Goal: Information Seeking & Learning: Compare options

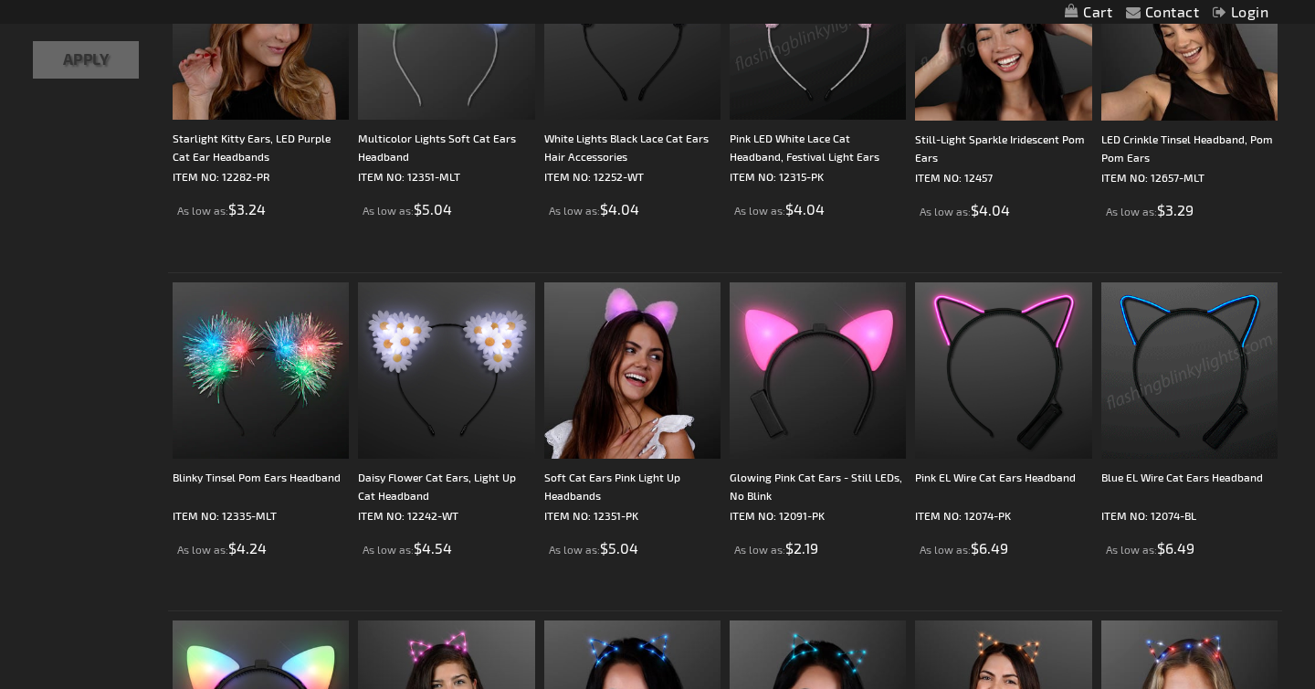
scroll to position [688, 0]
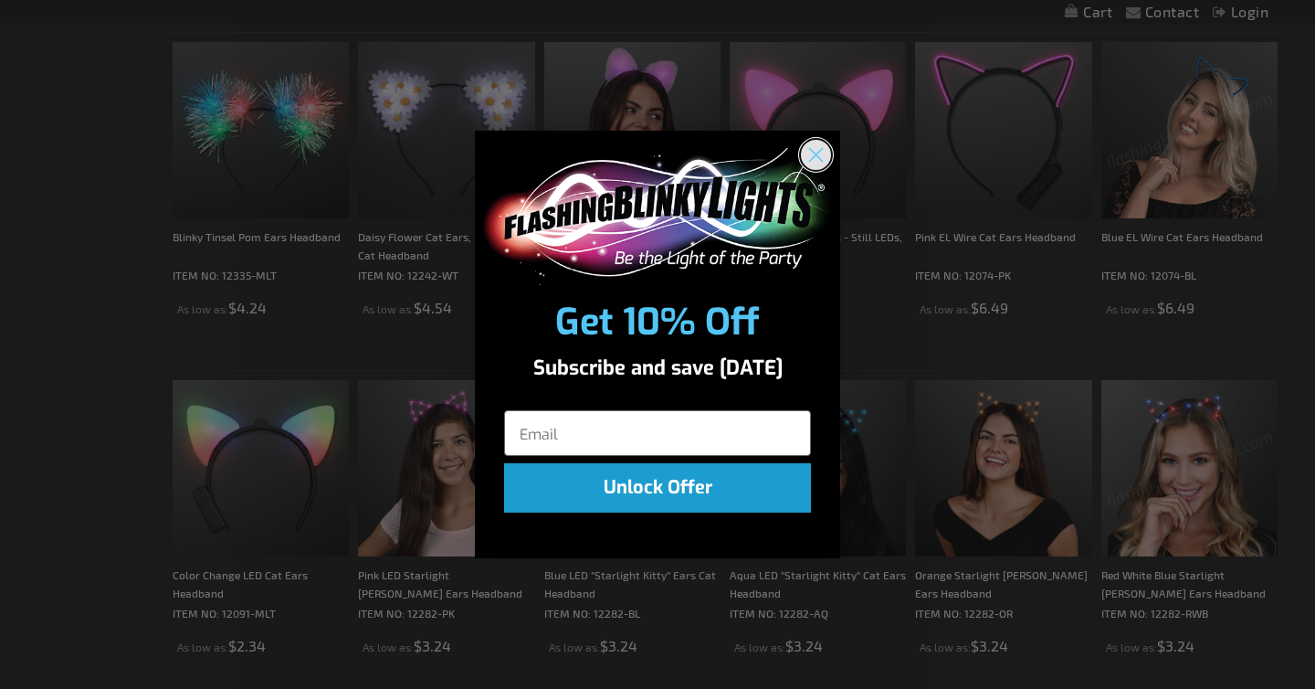
click at [811, 160] on circle "Close dialog" at bounding box center [816, 154] width 30 height 30
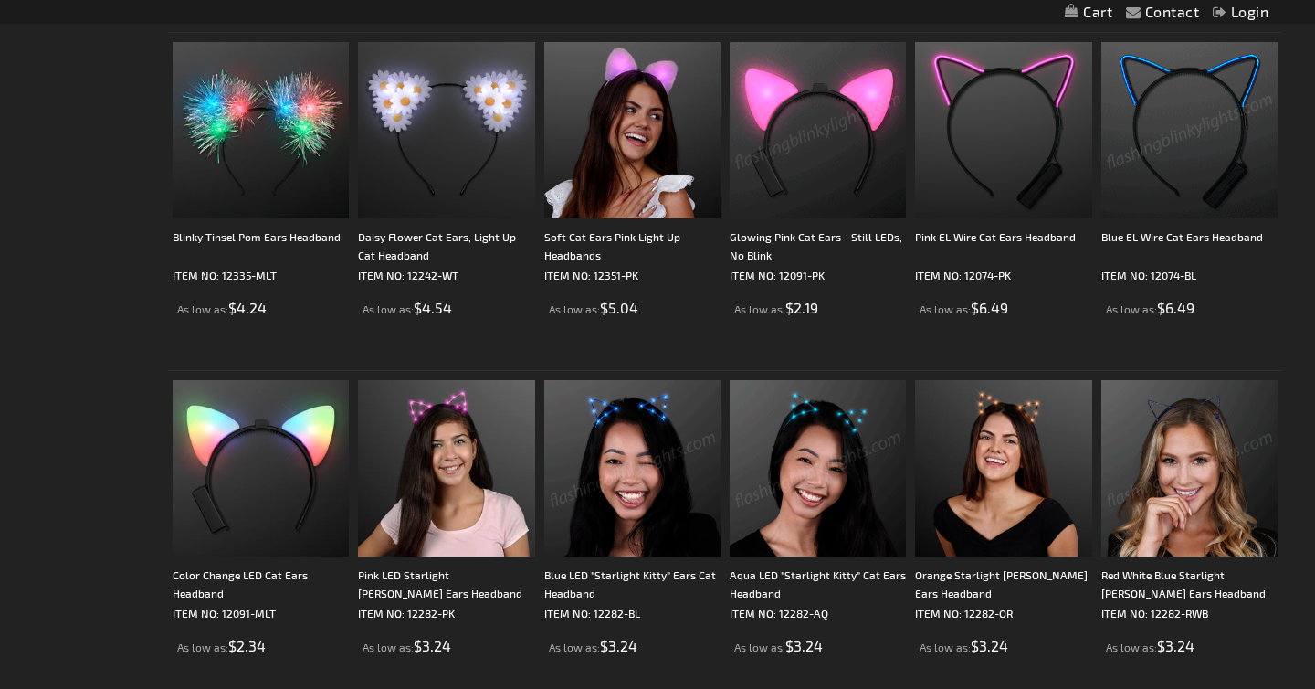
click at [623, 493] on img at bounding box center [632, 468] width 176 height 176
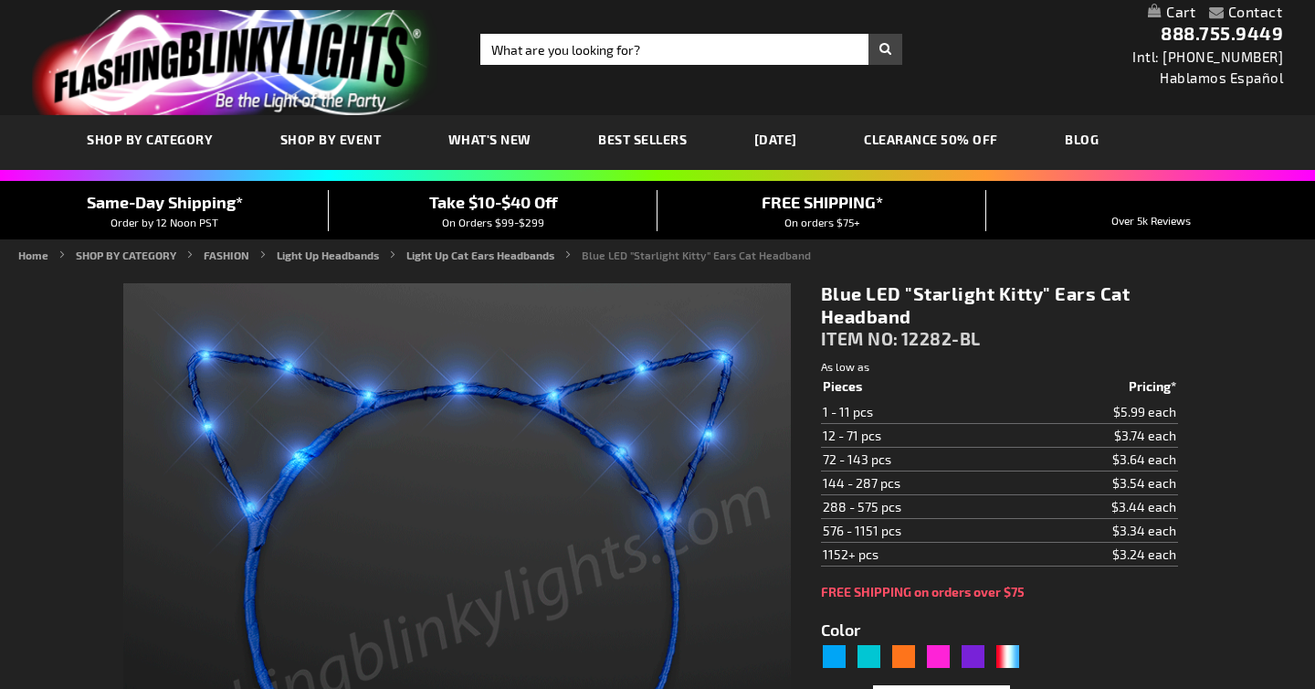
type input "5629"
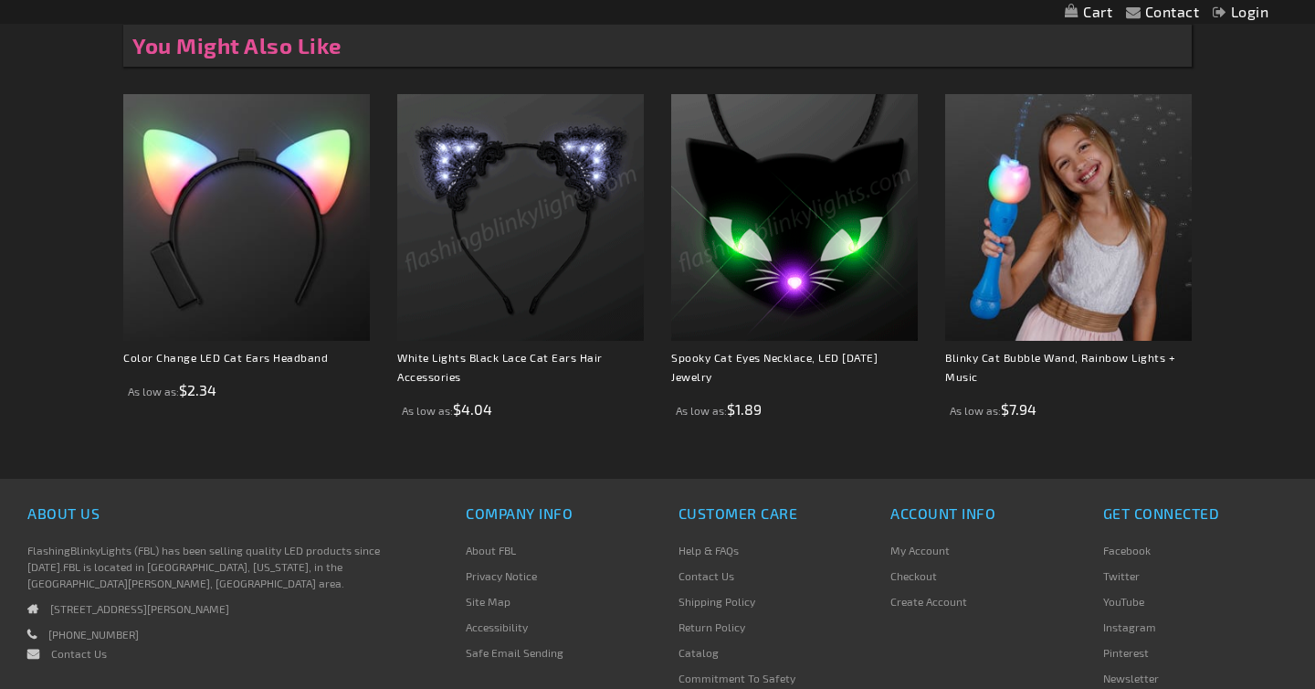
scroll to position [1274, 0]
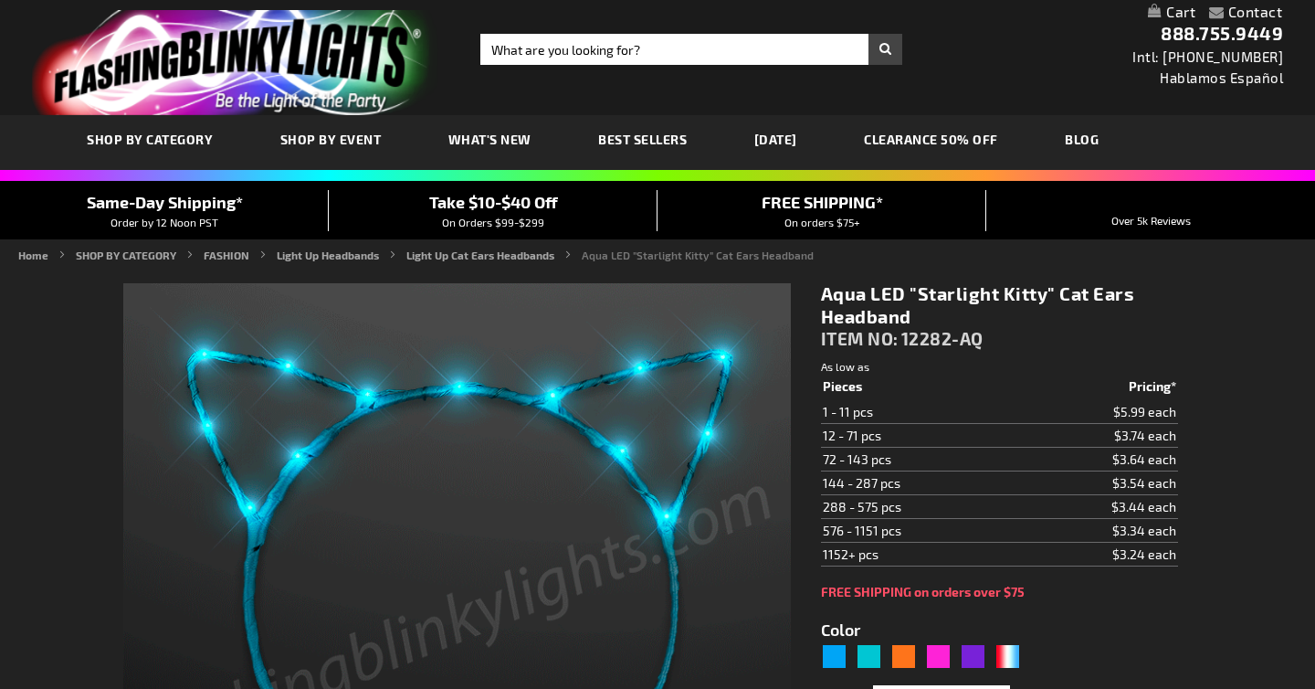
type input "5653"
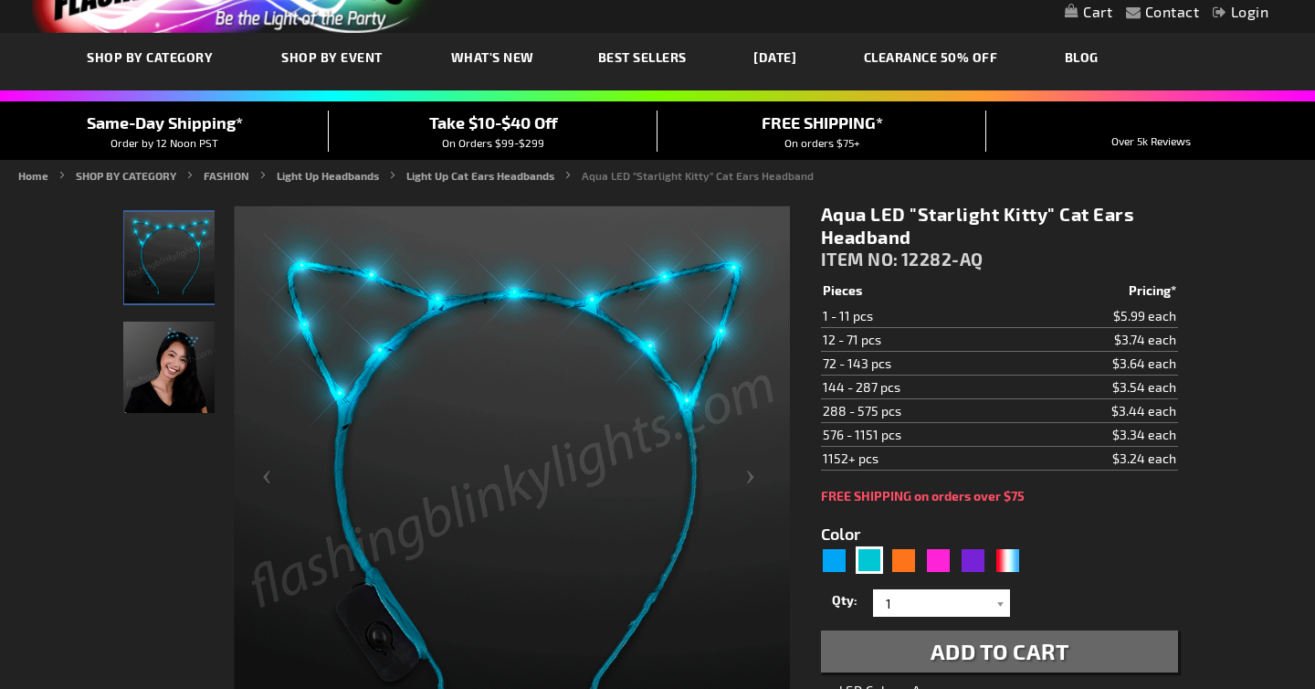
scroll to position [79, 0]
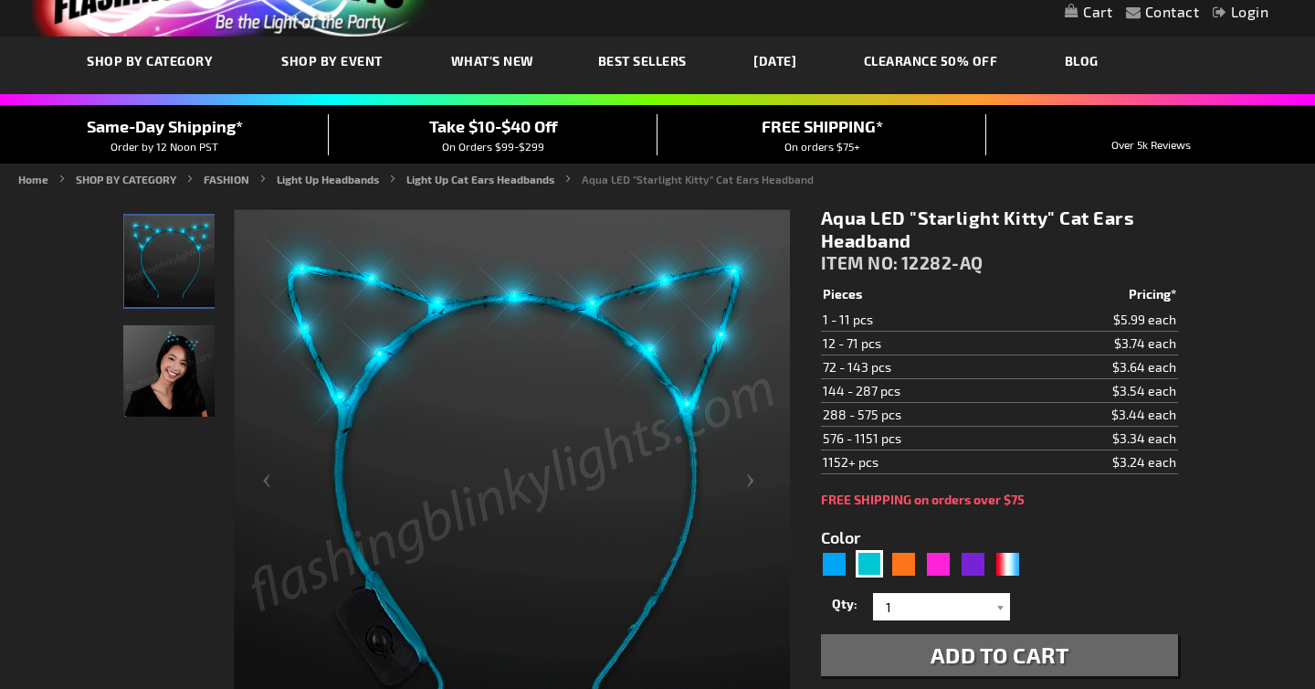
click at [177, 378] on img "Woman wearing Aqua Light Up Cat Ear LED Headband" at bounding box center [168, 370] width 91 height 91
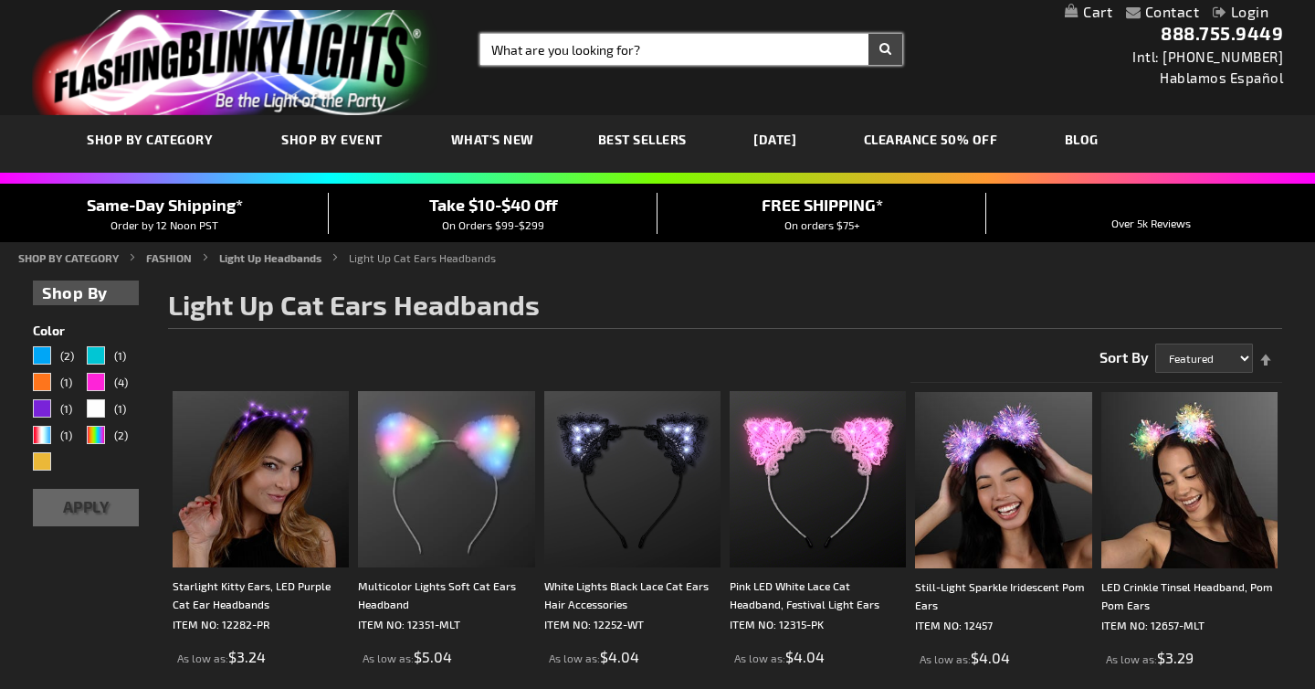
click at [551, 50] on input "Search" at bounding box center [691, 49] width 422 height 31
type input "cat ea"
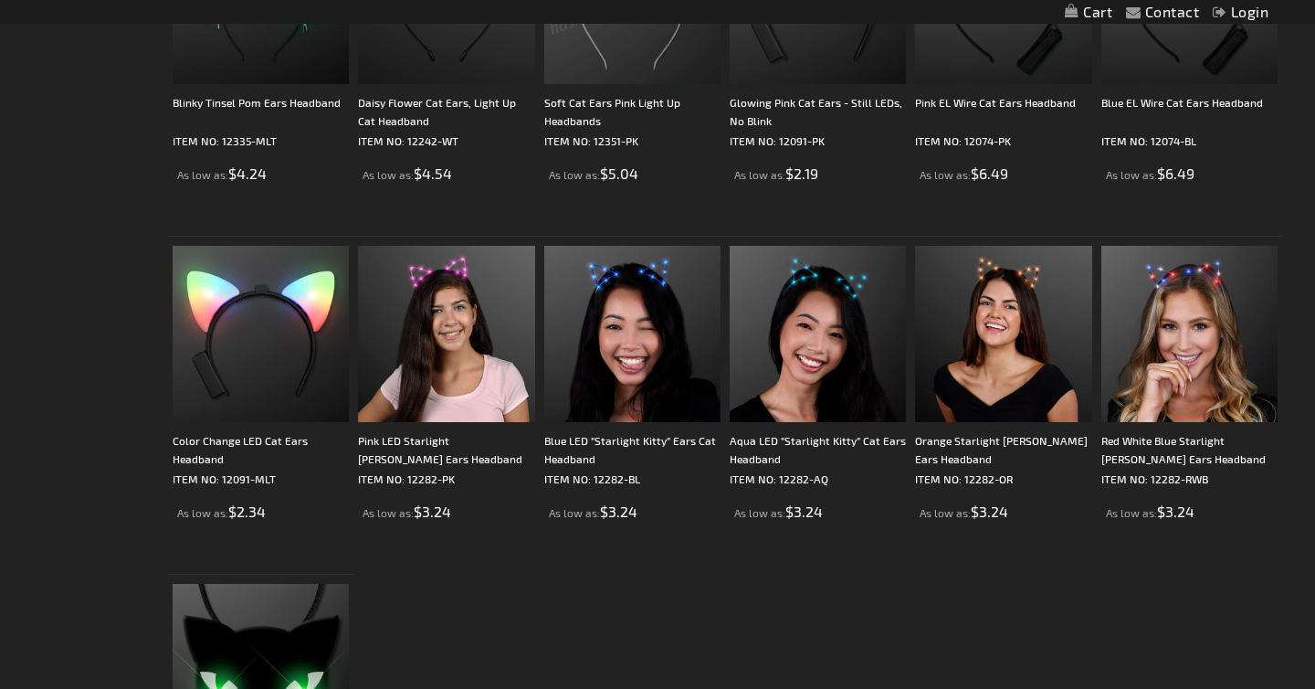
scroll to position [836, 0]
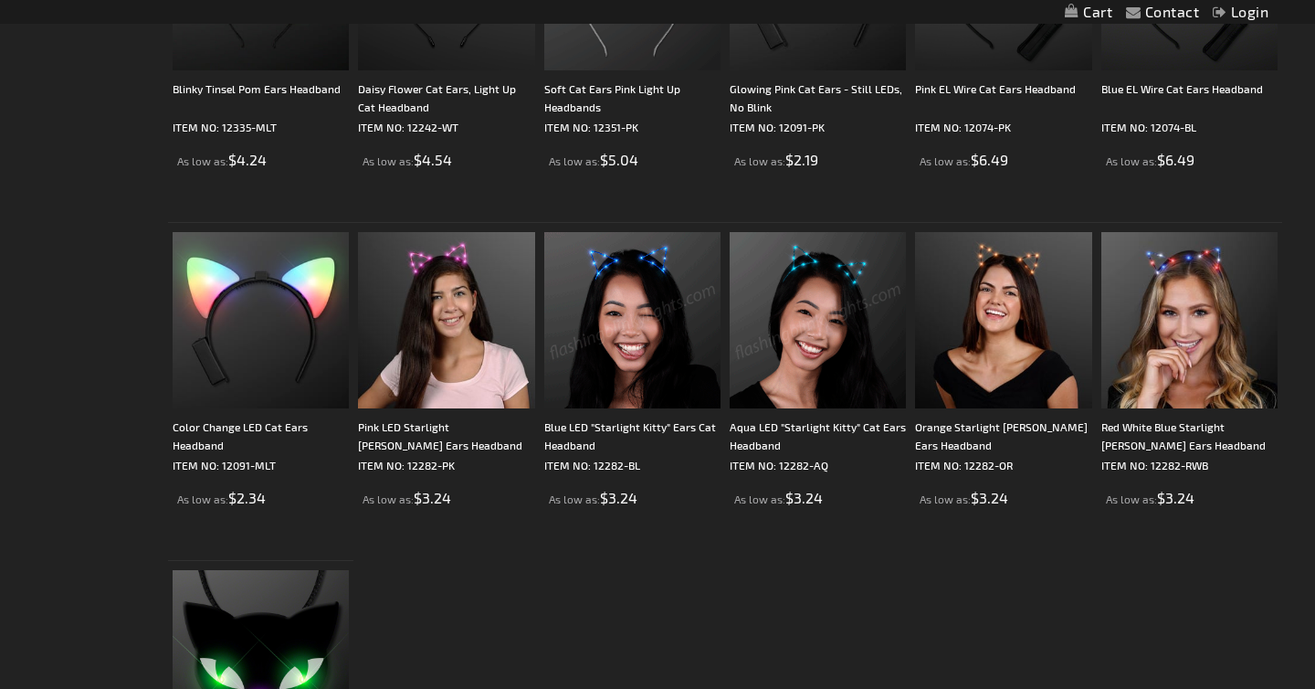
click at [830, 325] on img at bounding box center [818, 320] width 176 height 176
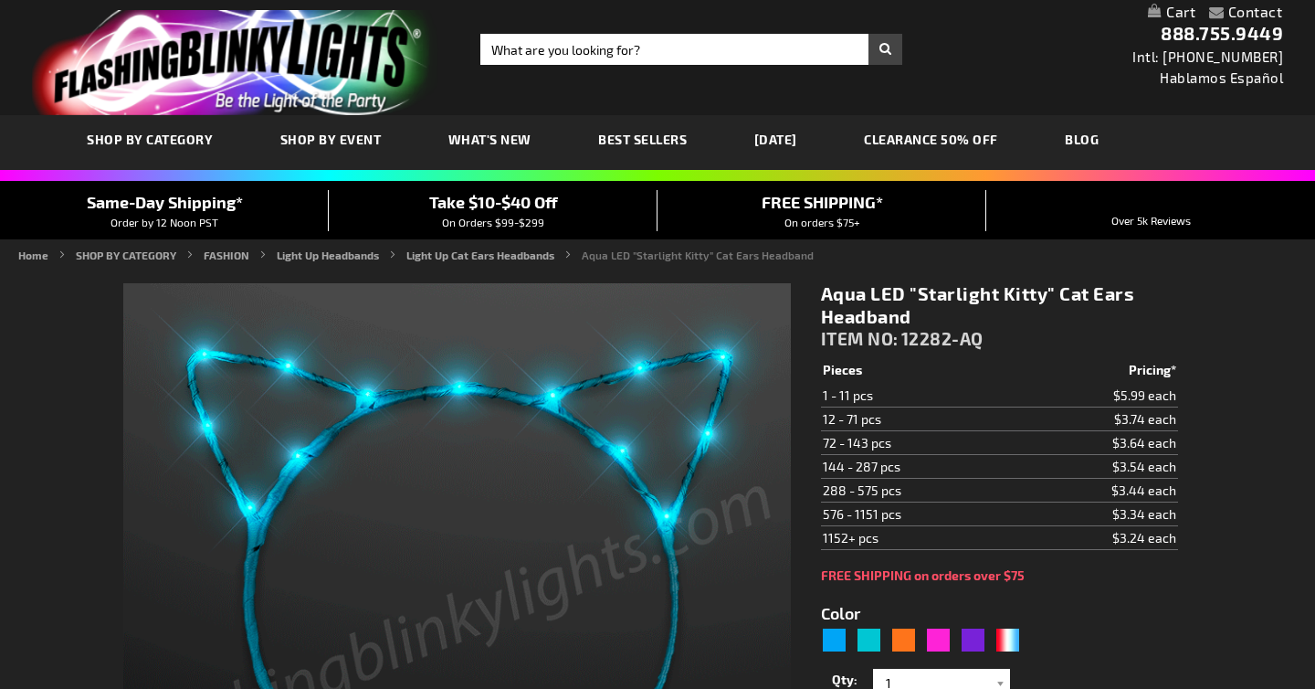
type input "5653"
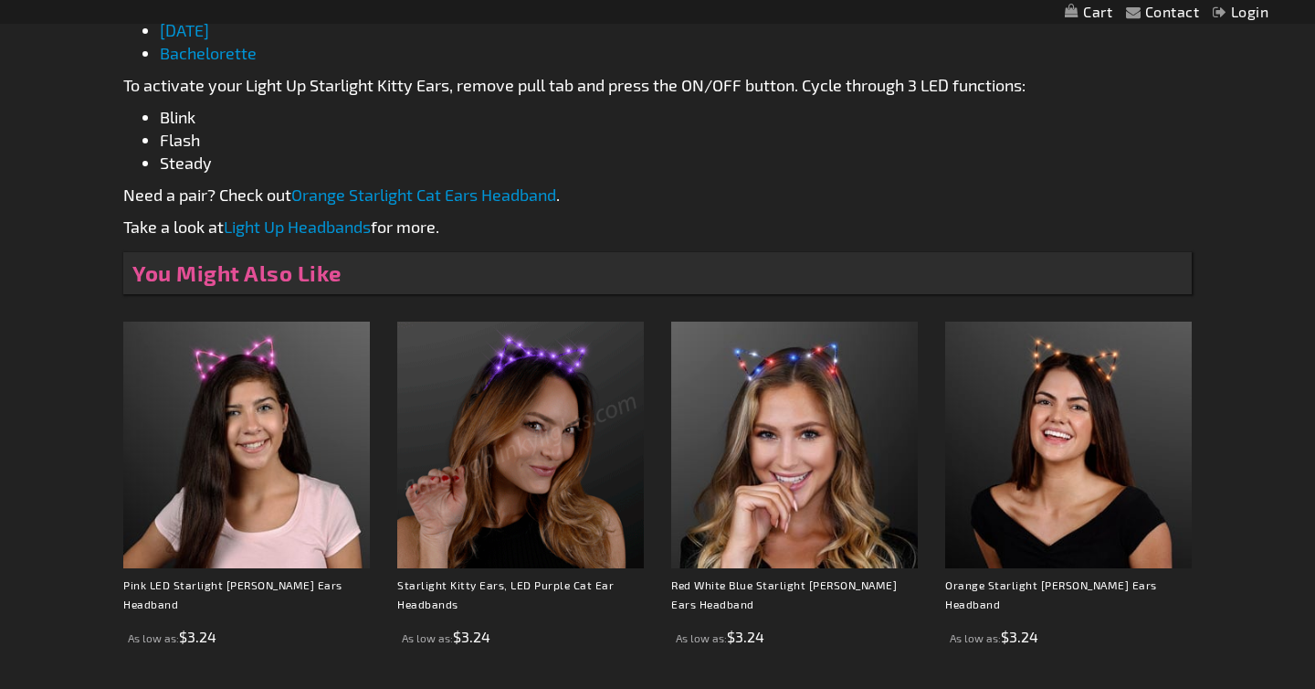
scroll to position [1081, 0]
click at [322, 230] on link "Light Up Headbands" at bounding box center [297, 226] width 147 height 20
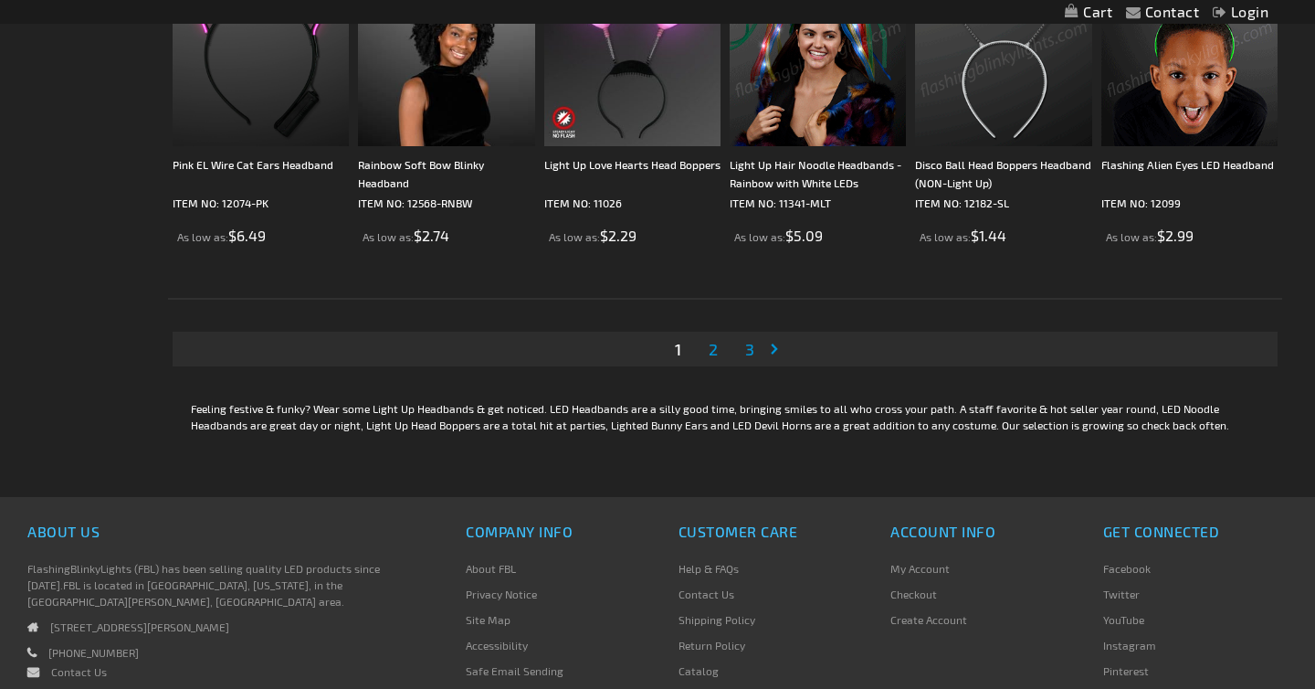
scroll to position [3467, 0]
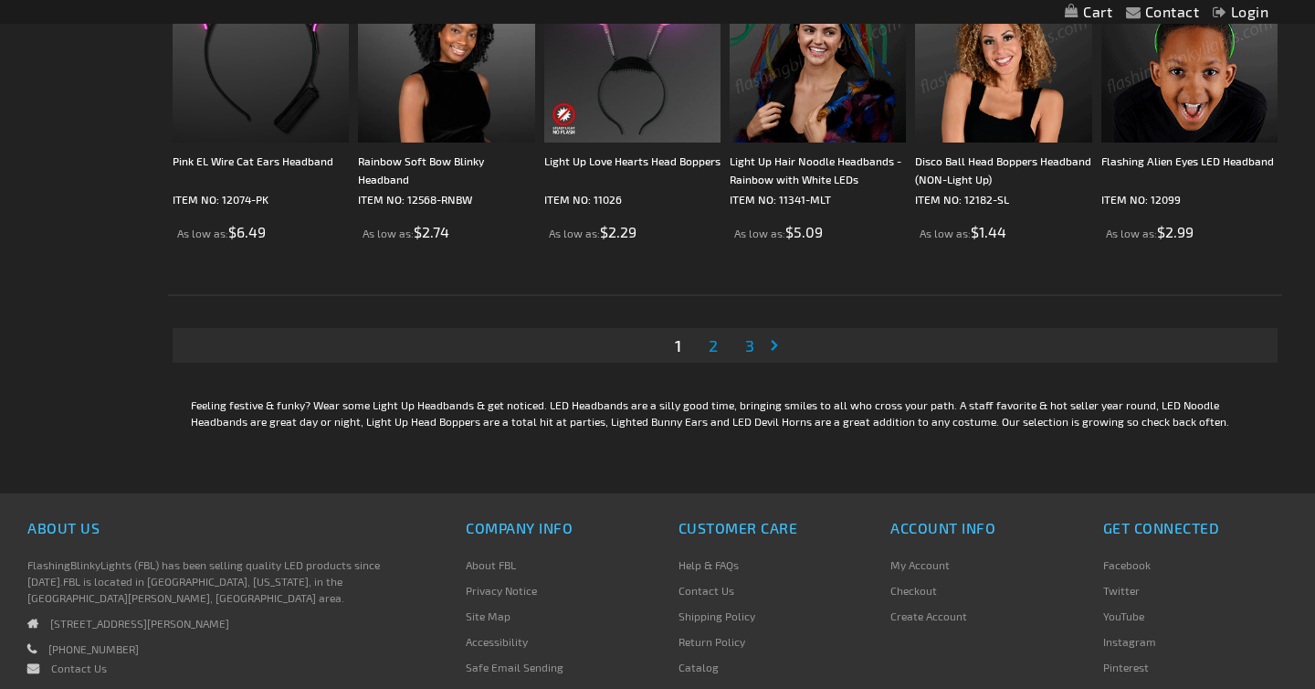
click at [714, 343] on span "2" at bounding box center [713, 345] width 9 height 20
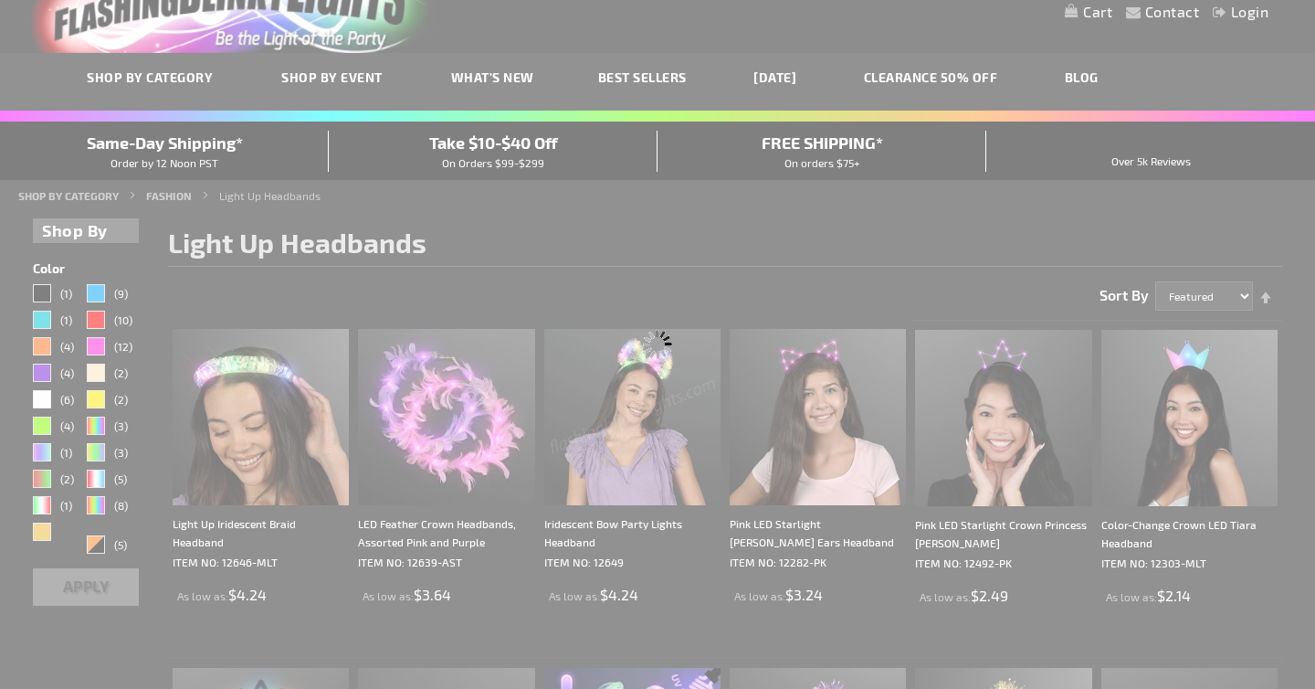
scroll to position [0, 0]
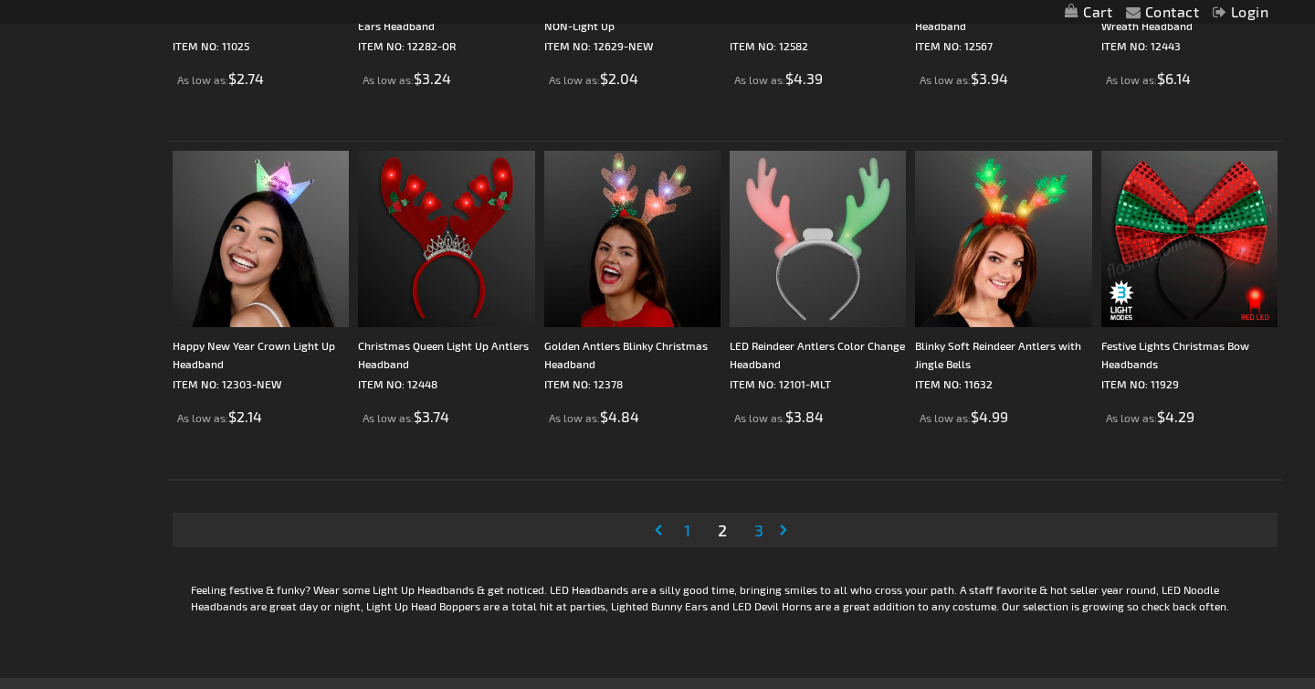
scroll to position [3290, 0]
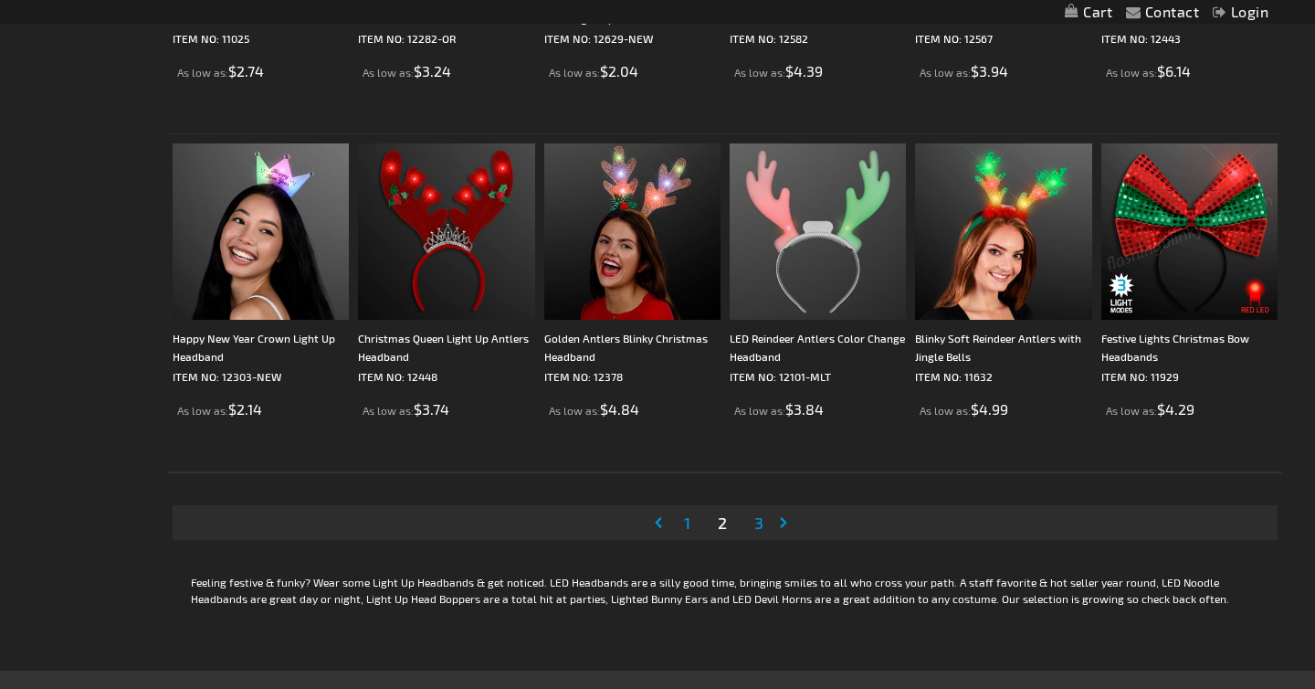
click at [763, 525] on span "3" at bounding box center [758, 522] width 9 height 20
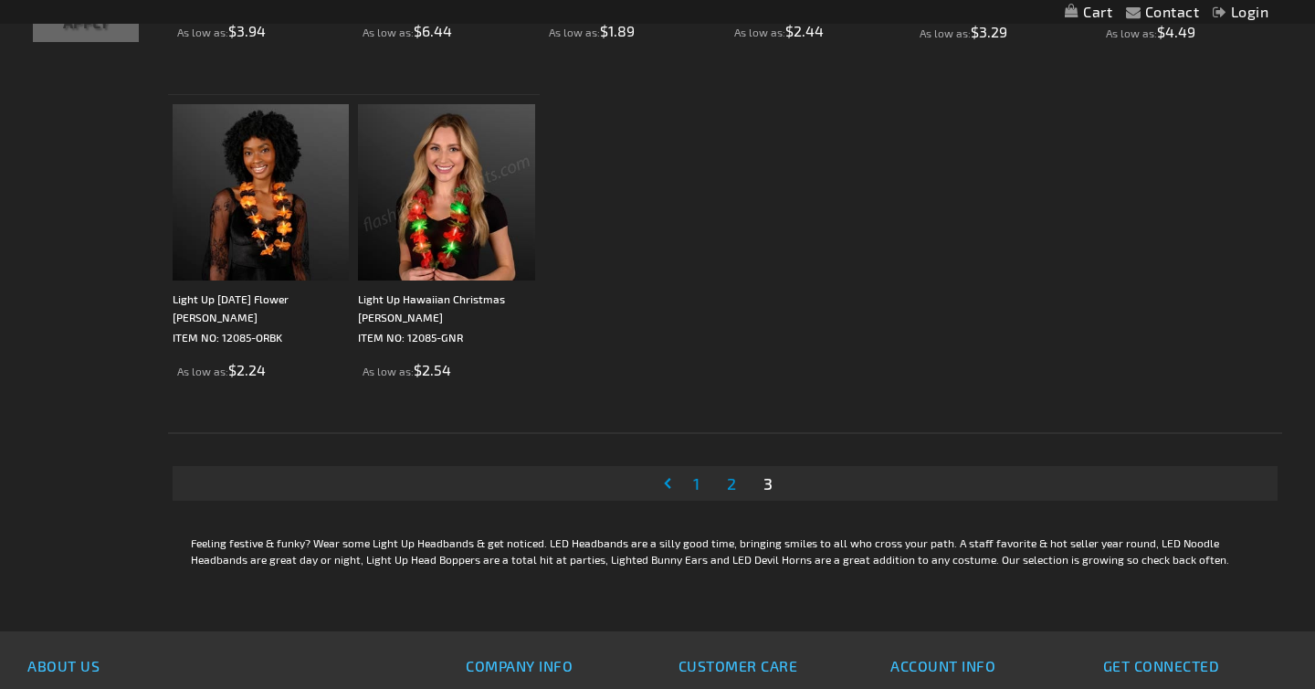
scroll to position [632, 0]
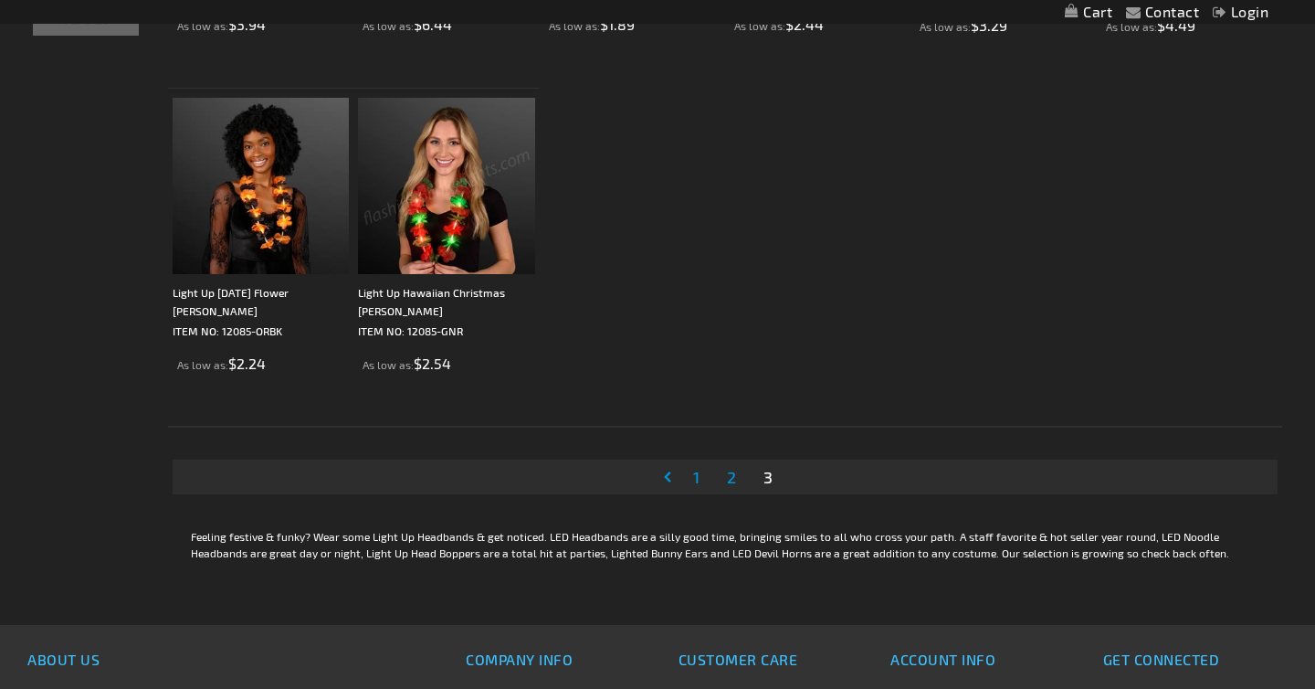
click at [733, 482] on span "2" at bounding box center [731, 477] width 9 height 20
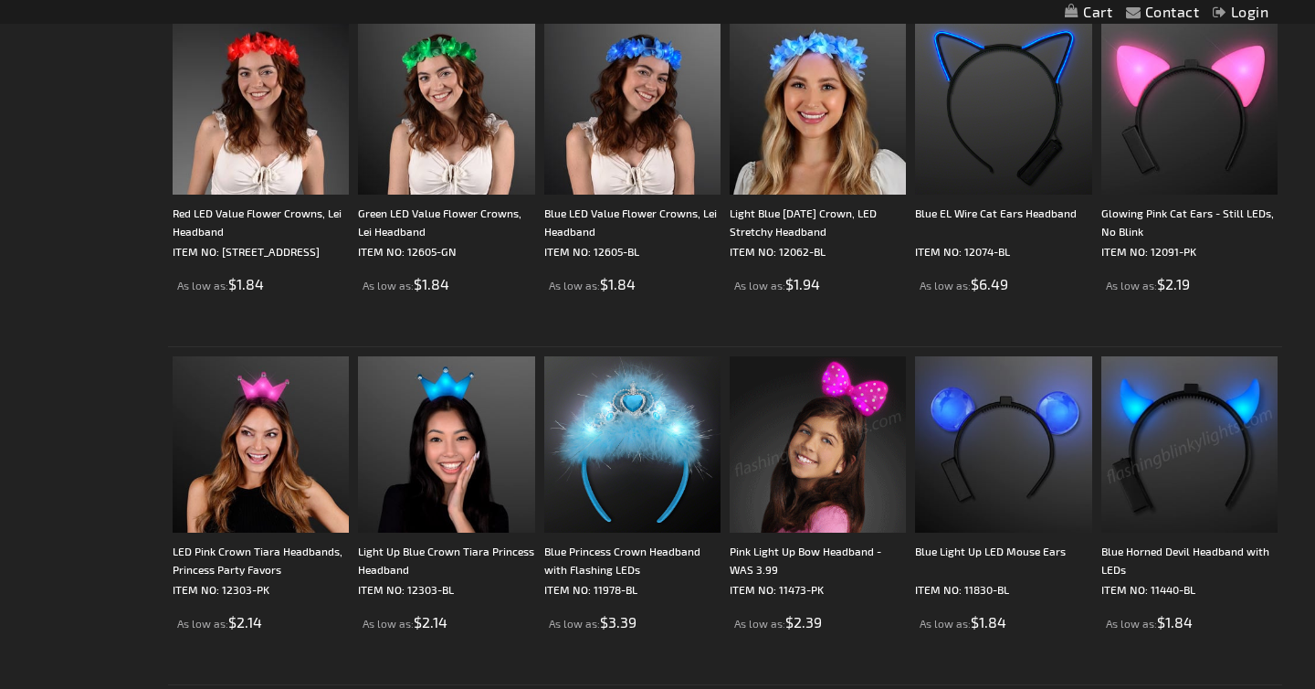
scroll to position [1714, 0]
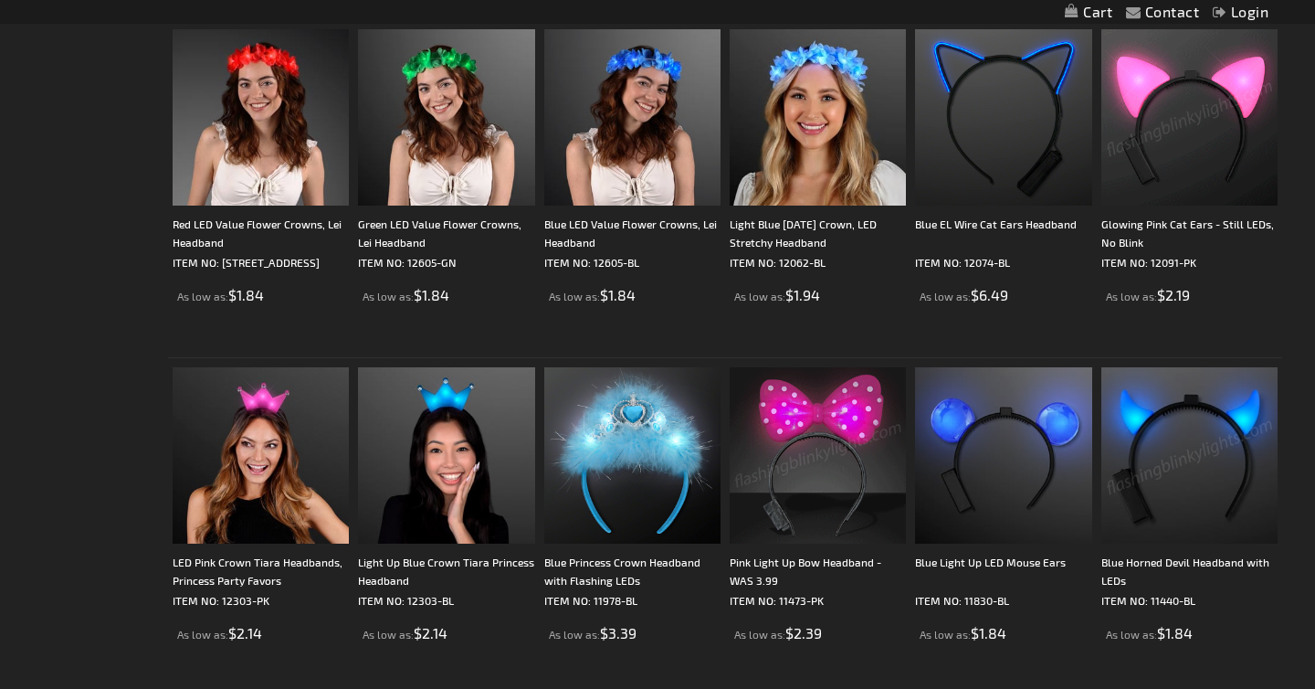
click at [1219, 142] on img at bounding box center [1190, 117] width 176 height 176
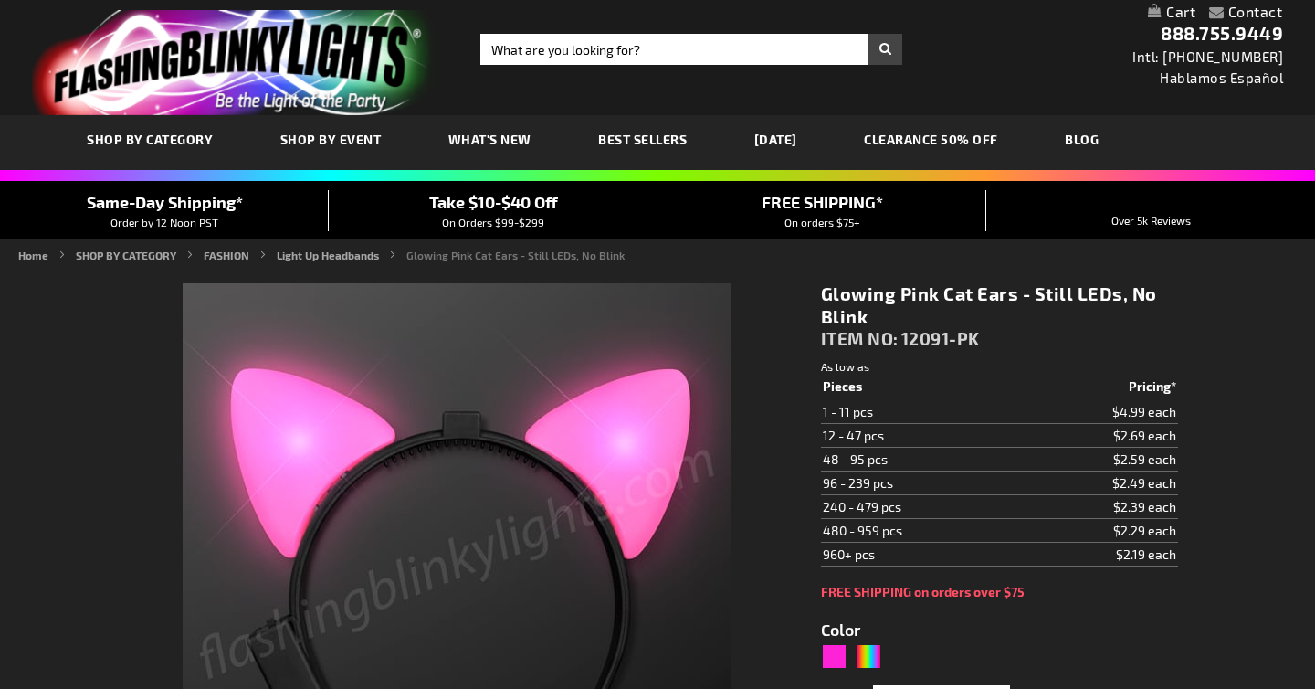
type input "5639"
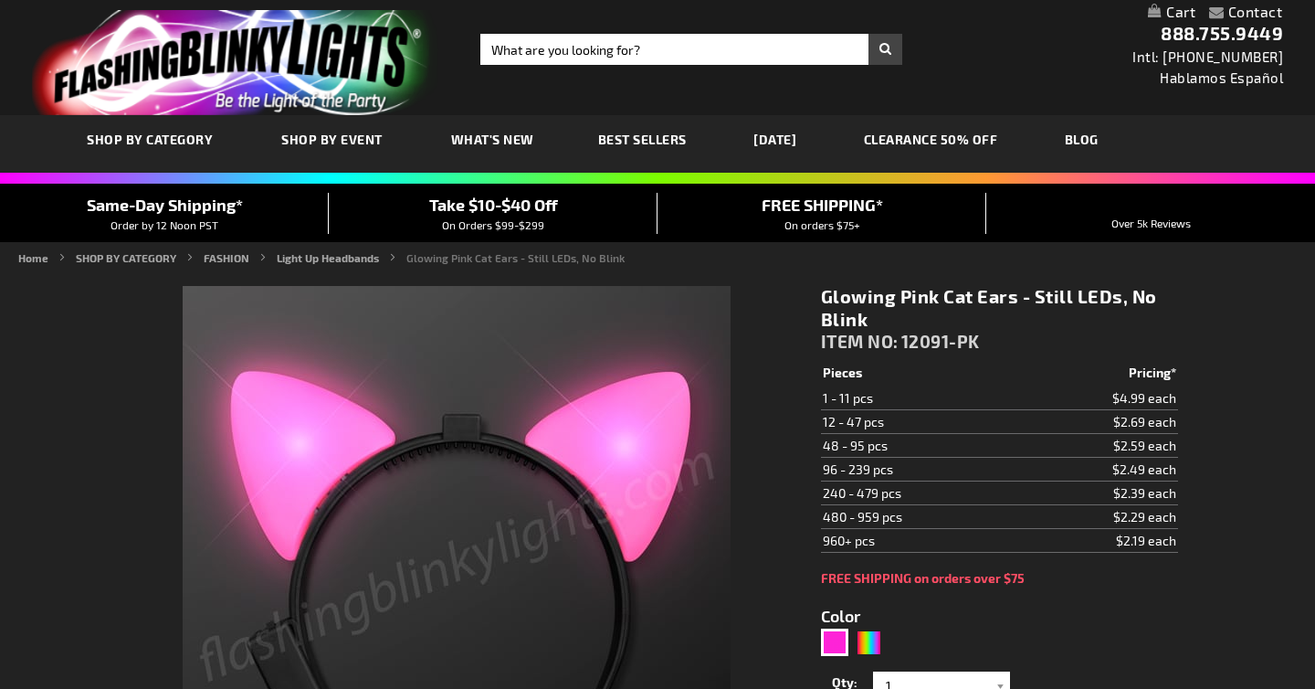
scroll to position [216, 0]
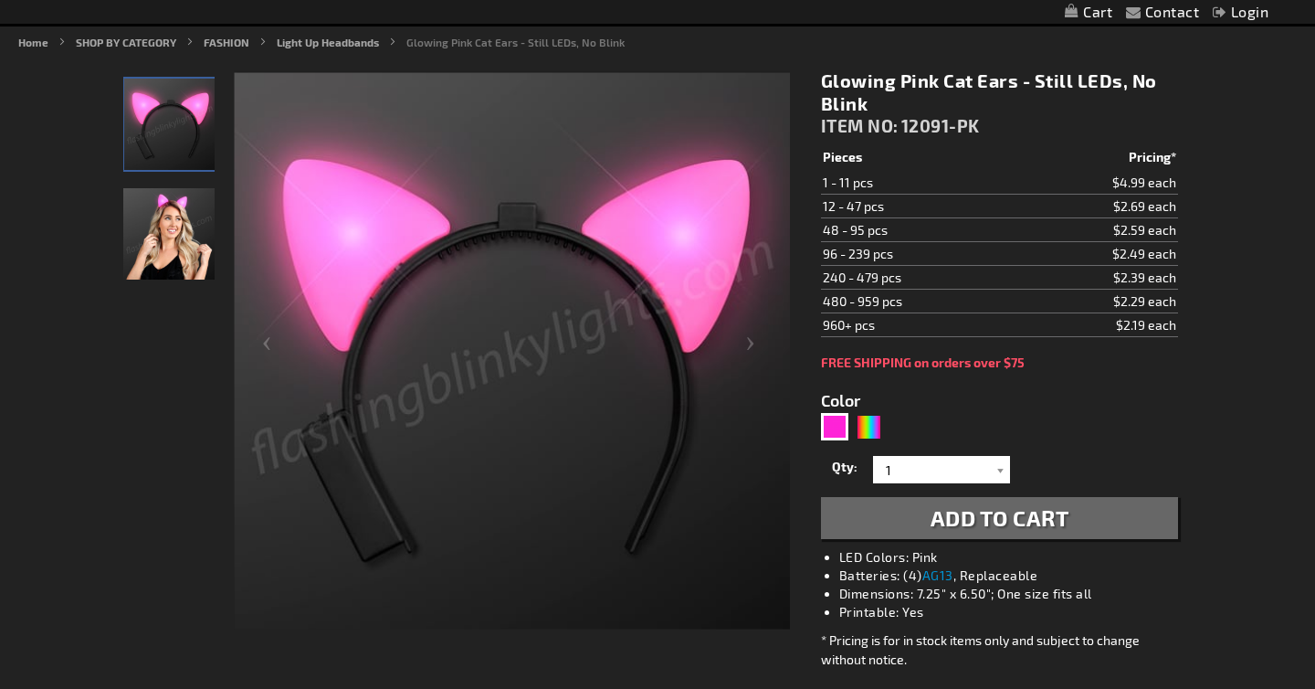
click at [142, 264] on img "Model displaying Glowing Pink Cat Ears" at bounding box center [168, 233] width 91 height 91
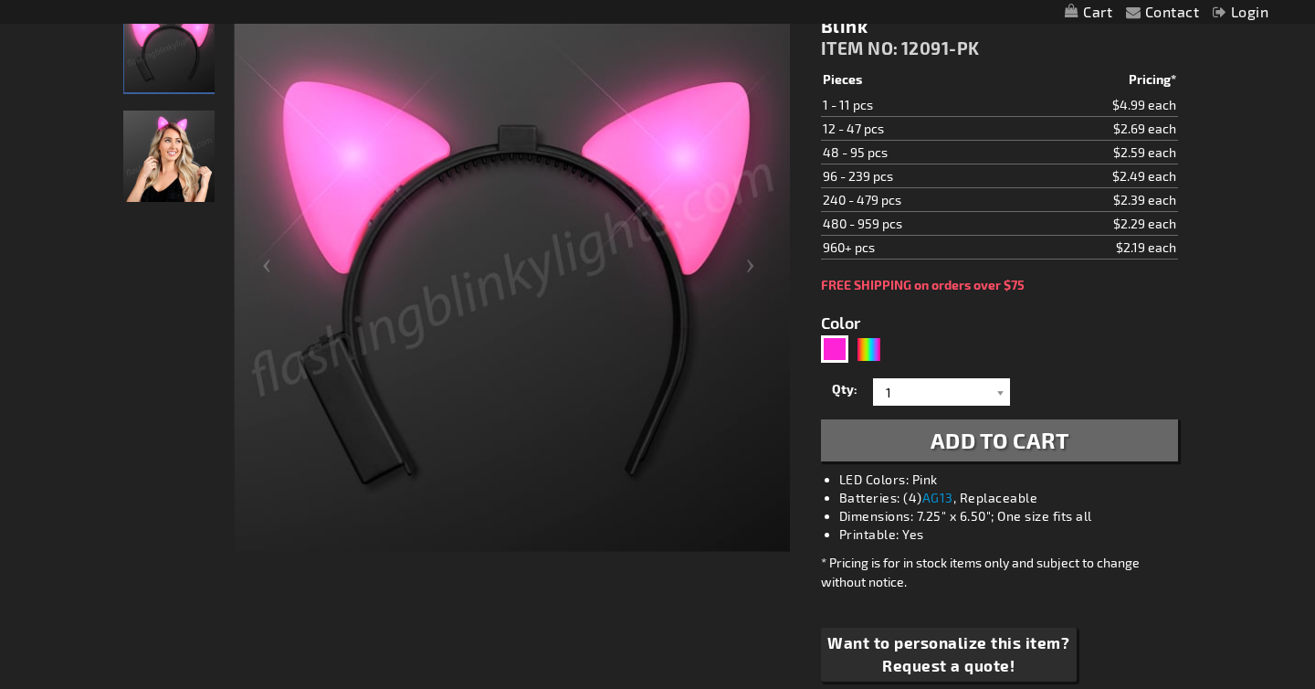
scroll to position [301, 0]
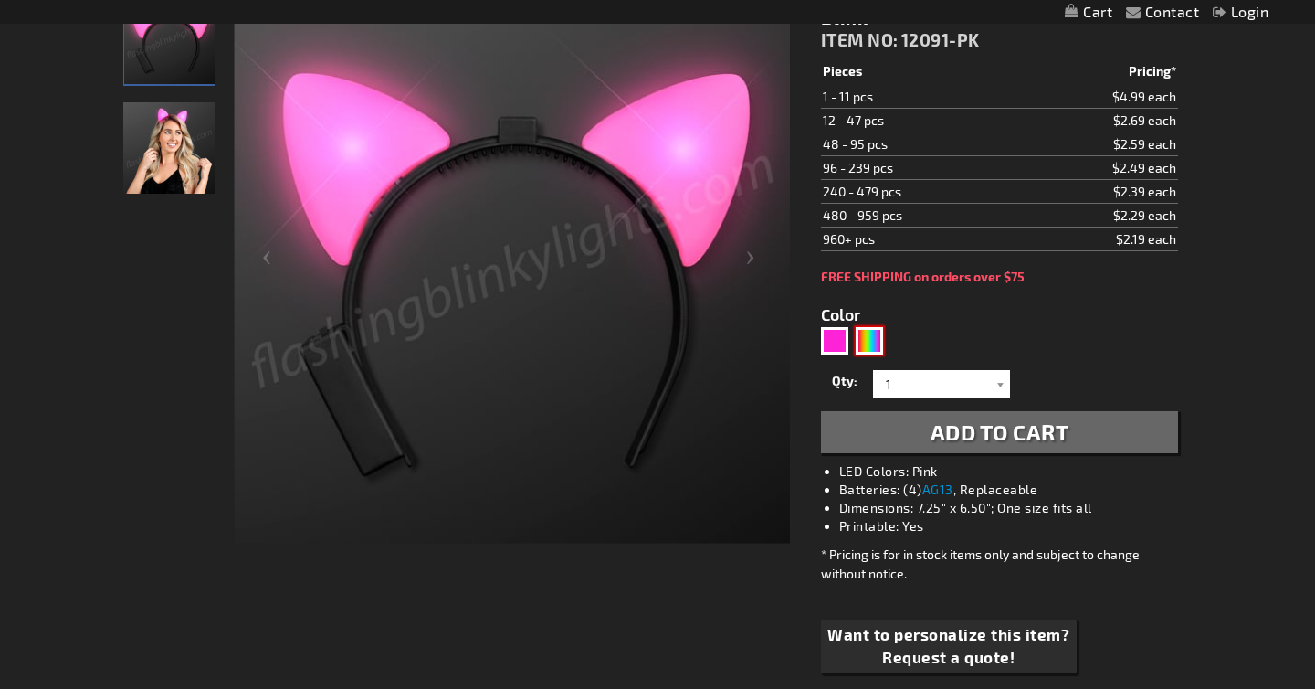
click at [873, 343] on div "Multicolor" at bounding box center [869, 340] width 27 height 27
type input "5659"
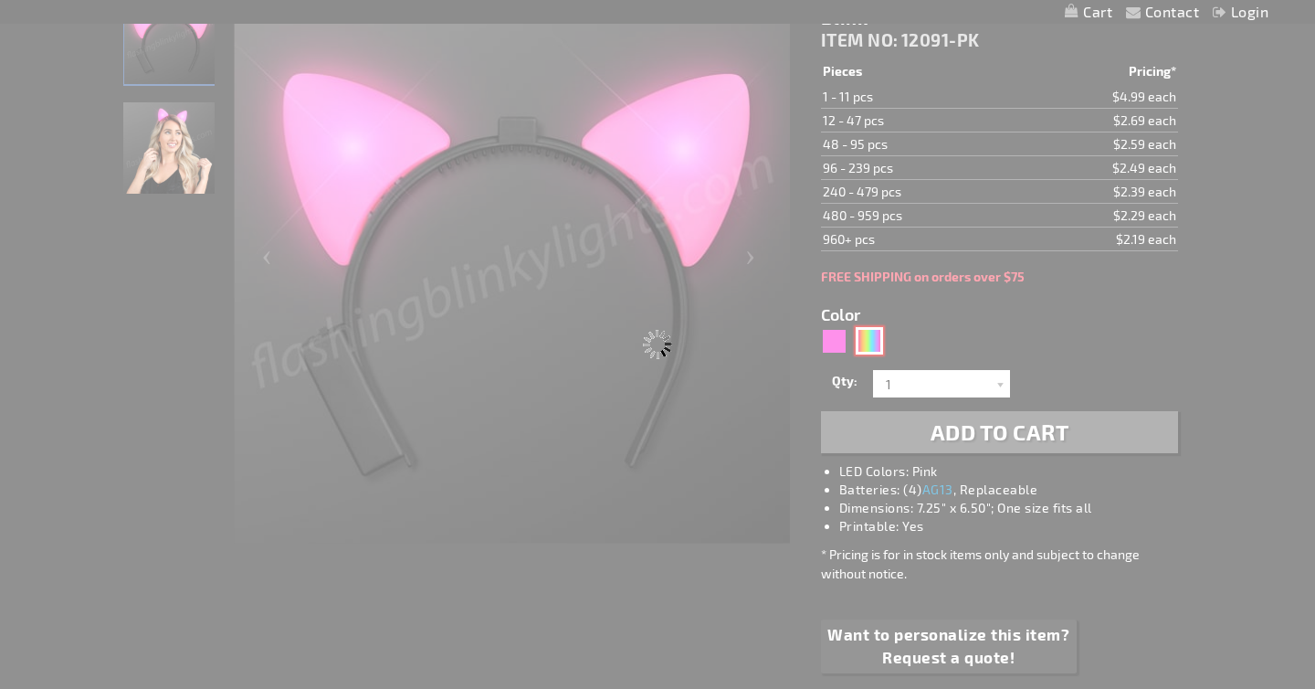
type input "12091-MLT"
type input "Customize - Color Change LED Cat Ears Headband - ITEM NO: 12091-MLT"
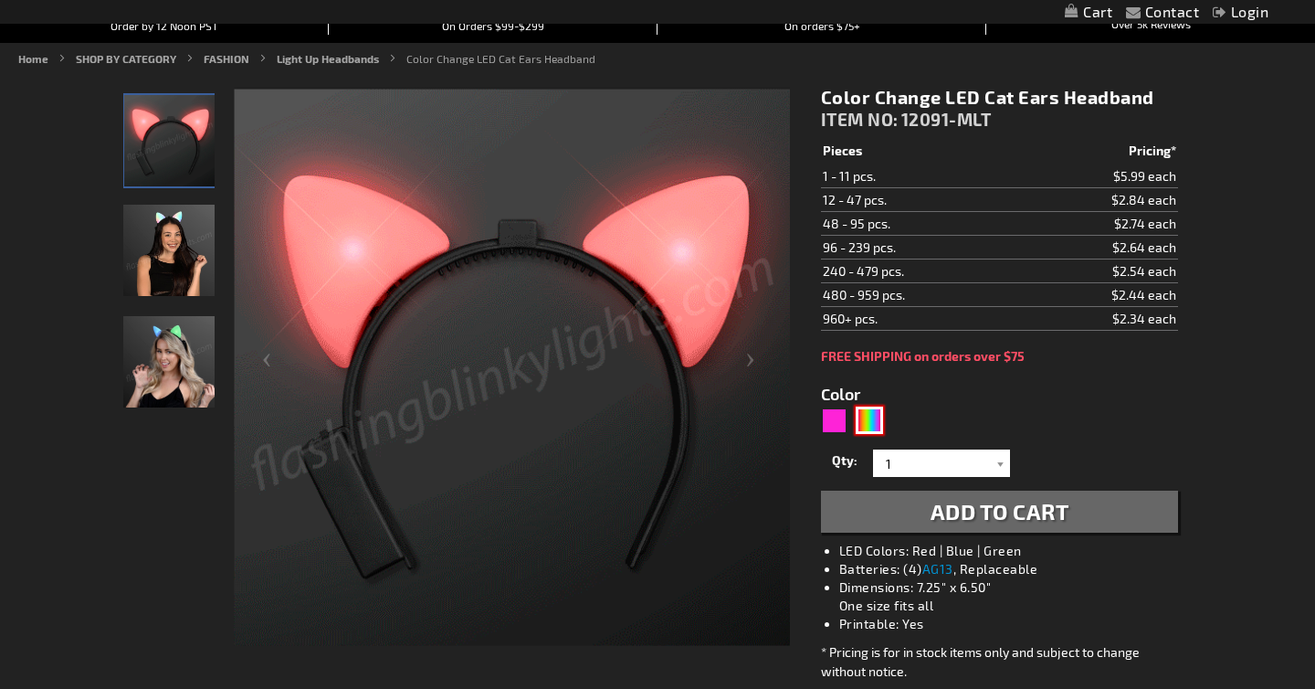
scroll to position [197, 0]
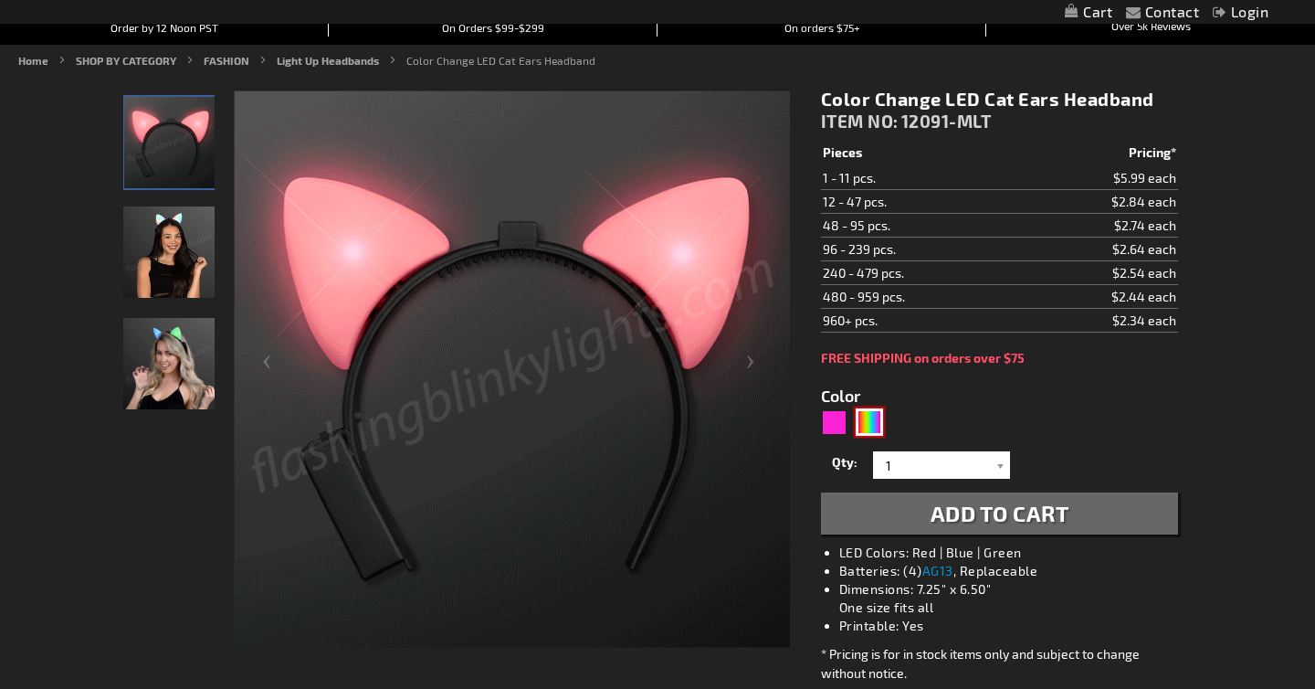
click at [195, 255] on img at bounding box center [168, 251] width 91 height 91
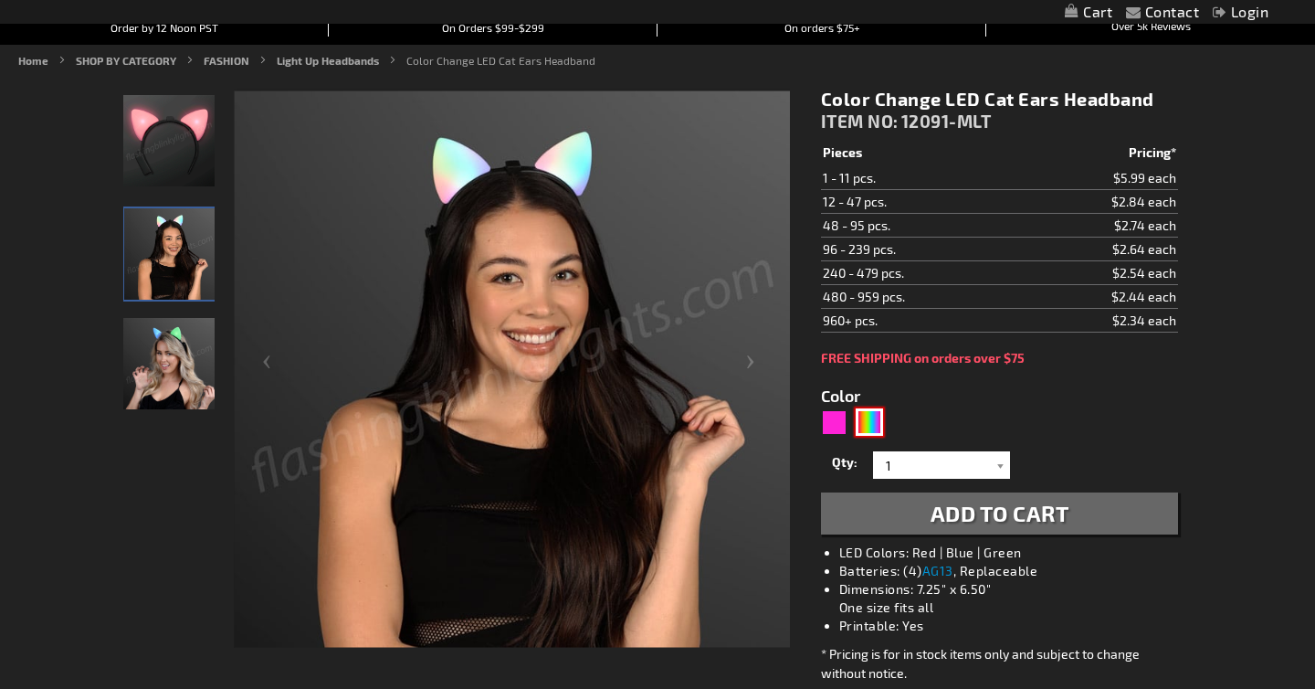
click at [173, 353] on img at bounding box center [168, 363] width 91 height 91
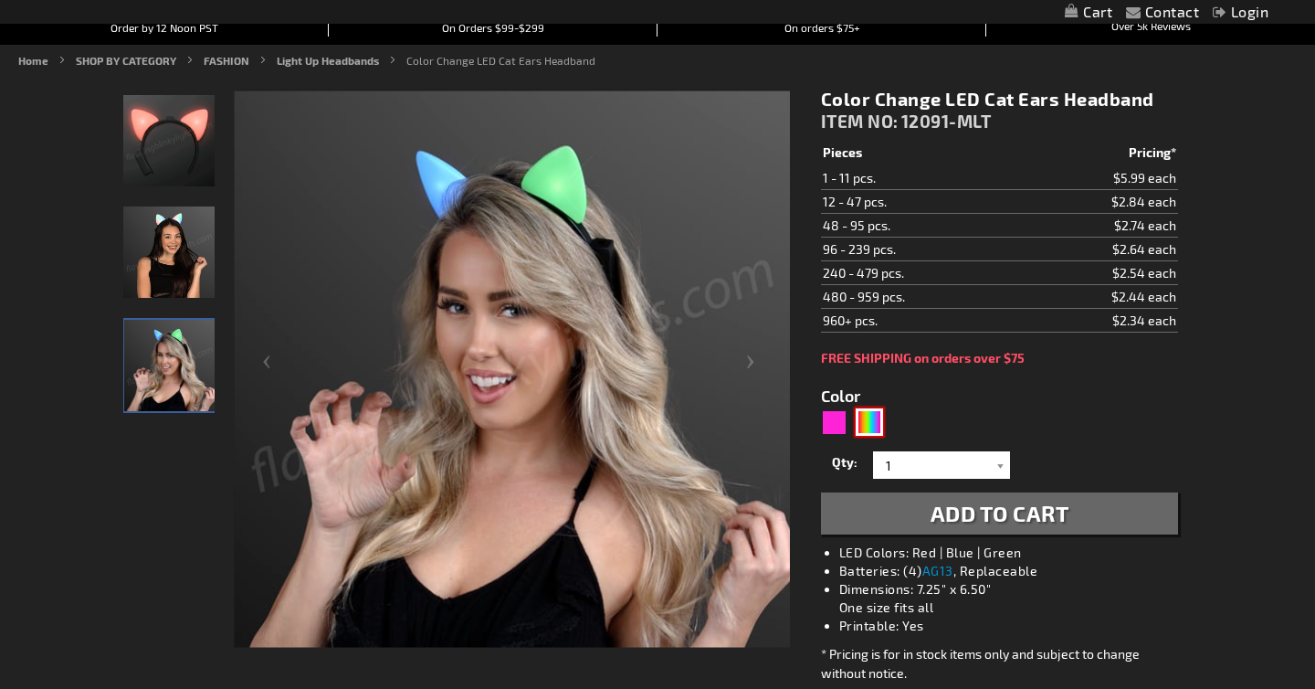
click at [148, 148] on img at bounding box center [168, 140] width 91 height 91
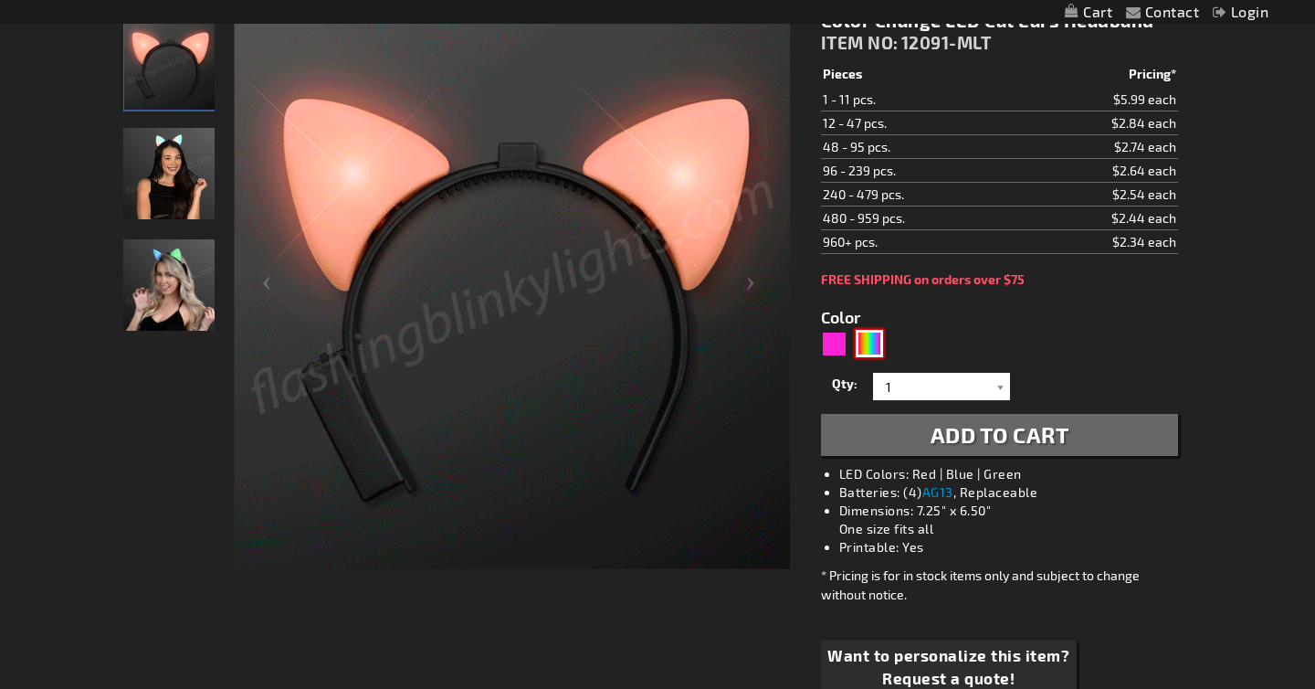
scroll to position [279, 0]
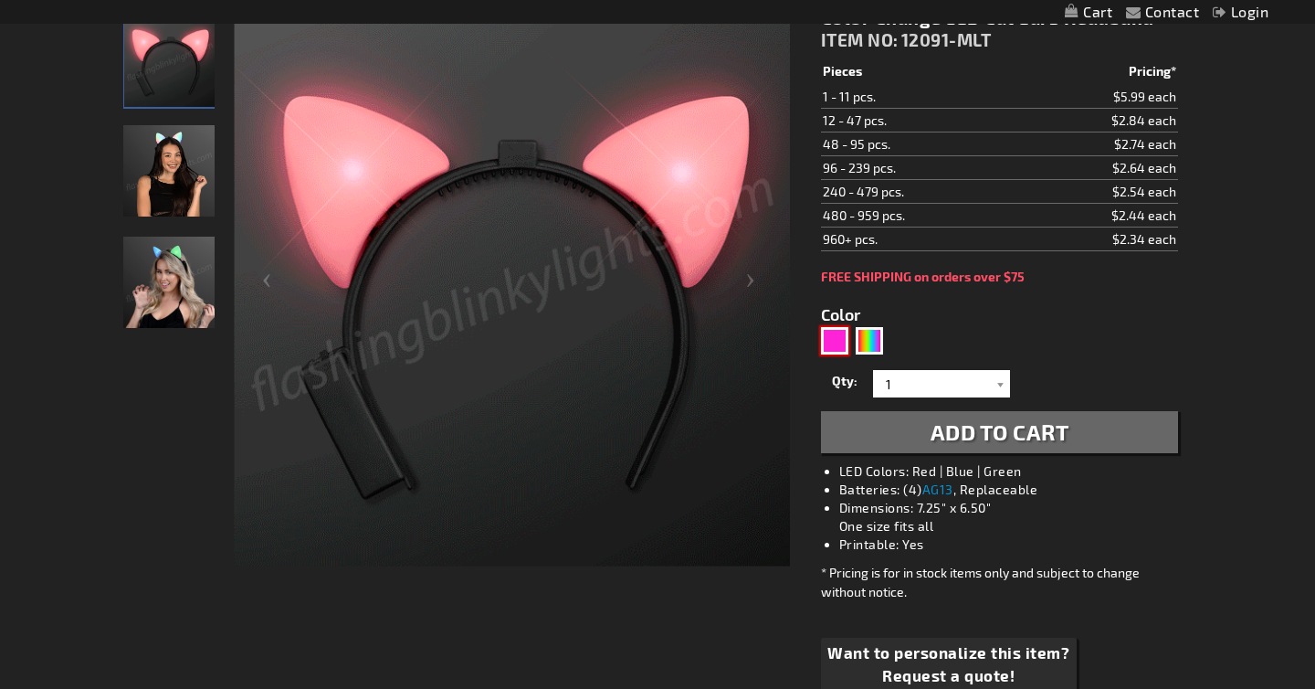
click at [840, 346] on div "Pink" at bounding box center [834, 340] width 27 height 27
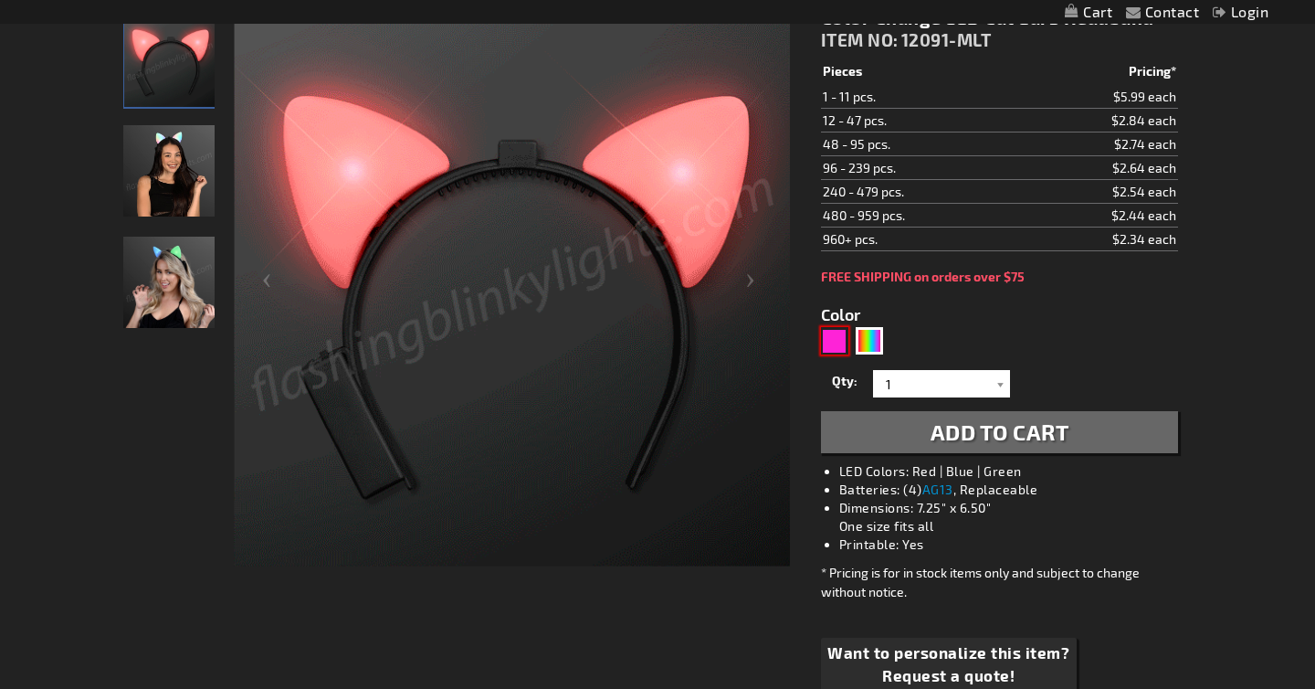
type input "5639"
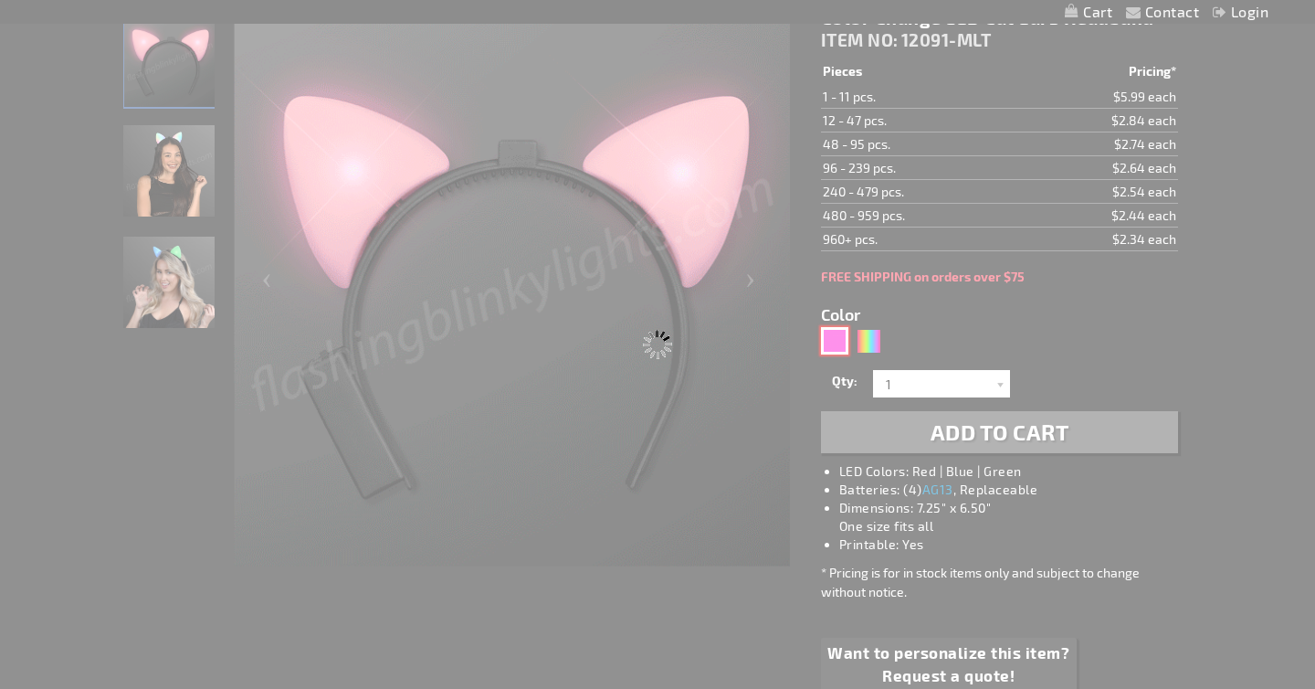
type input "12091-PK"
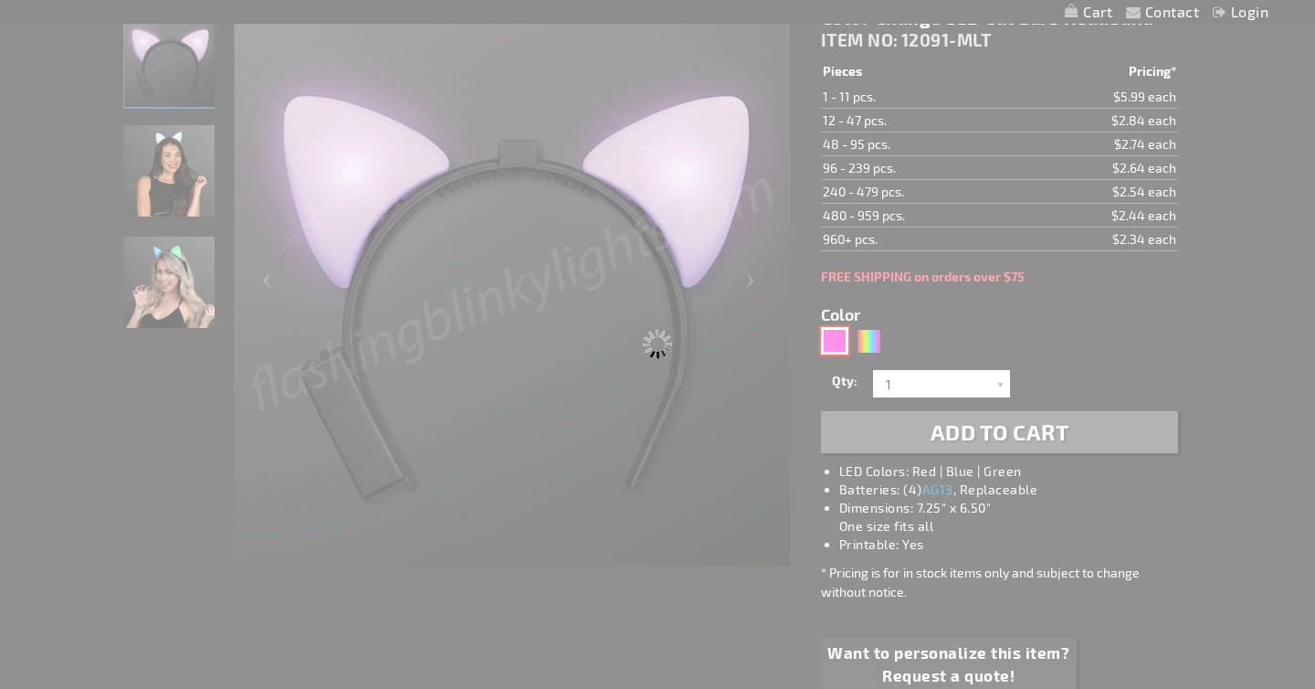
type input "Customize - Glowing Pink Cat Ears - Still LEDs, No Blink - ITEM NO: 12091-PK"
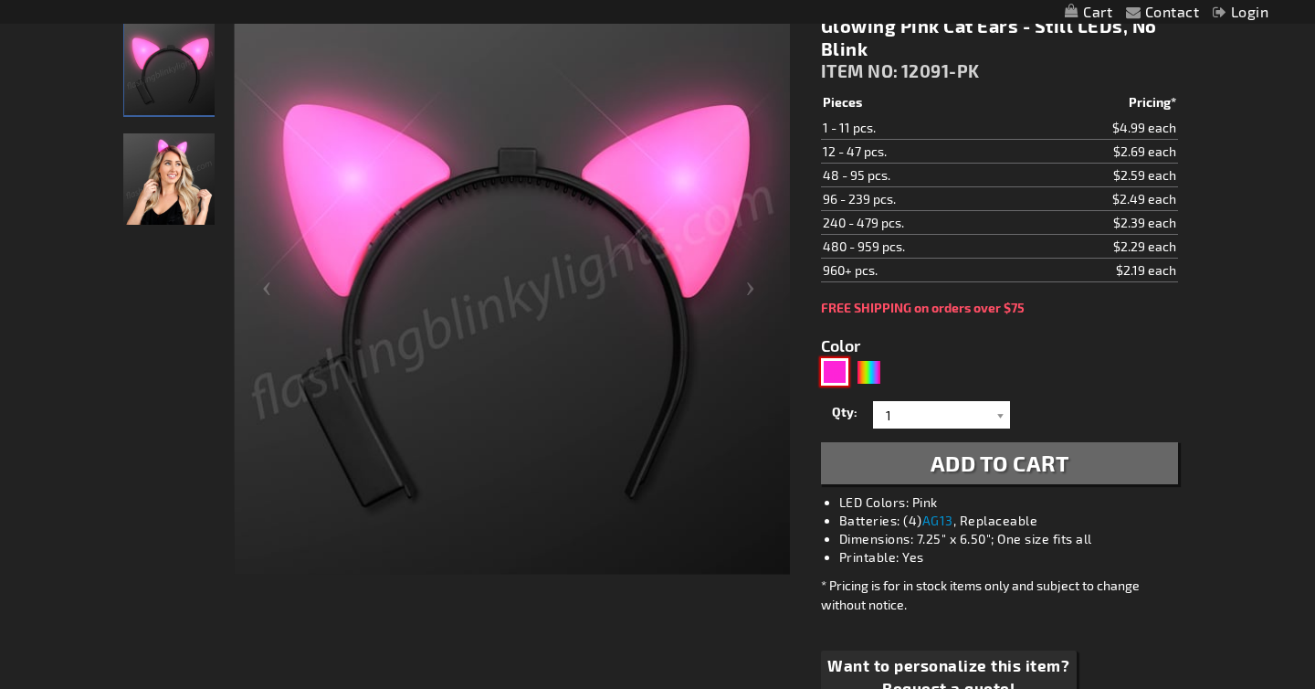
scroll to position [272, 0]
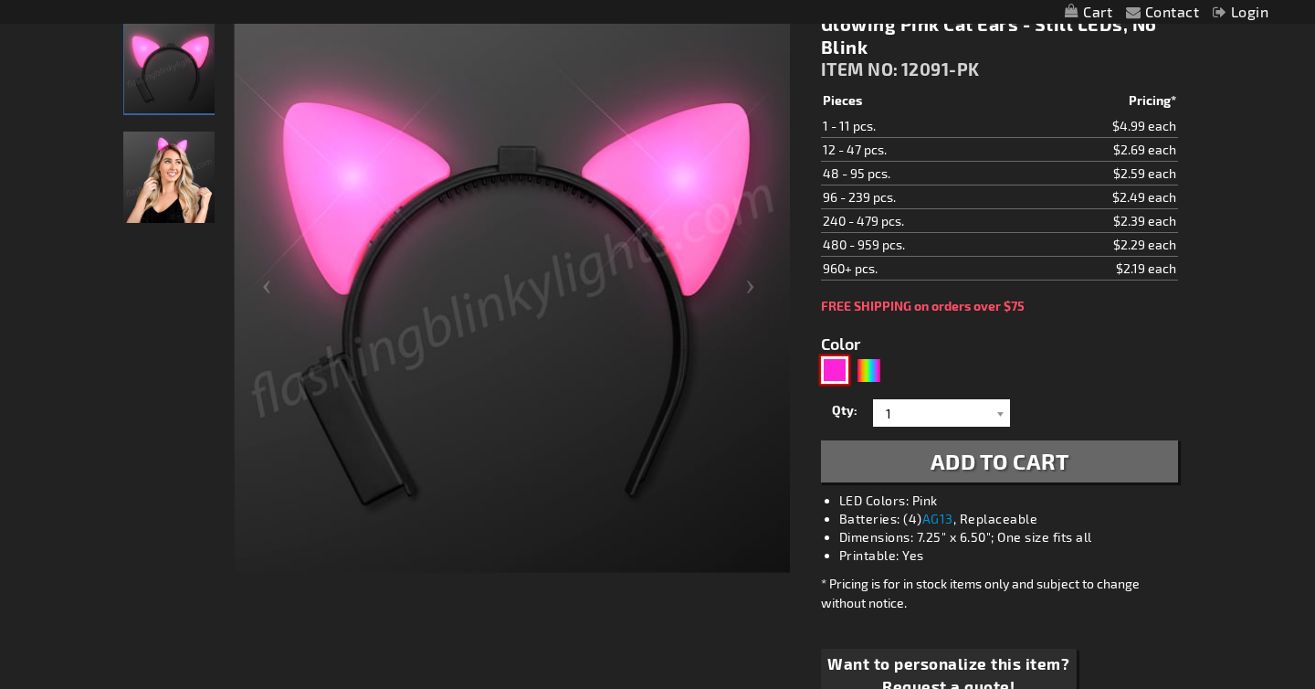
click at [365, 424] on img at bounding box center [512, 294] width 556 height 556
click at [180, 178] on img at bounding box center [168, 177] width 91 height 91
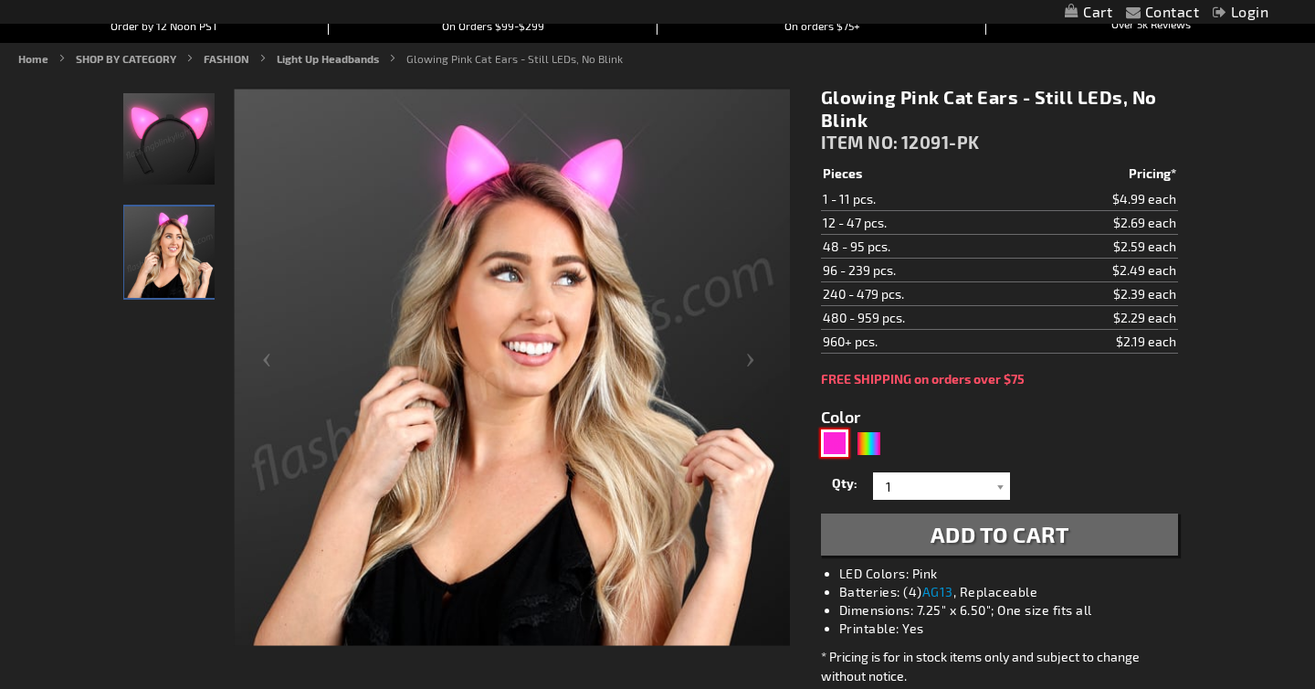
scroll to position [0, 0]
